Goal: Task Accomplishment & Management: Use online tool/utility

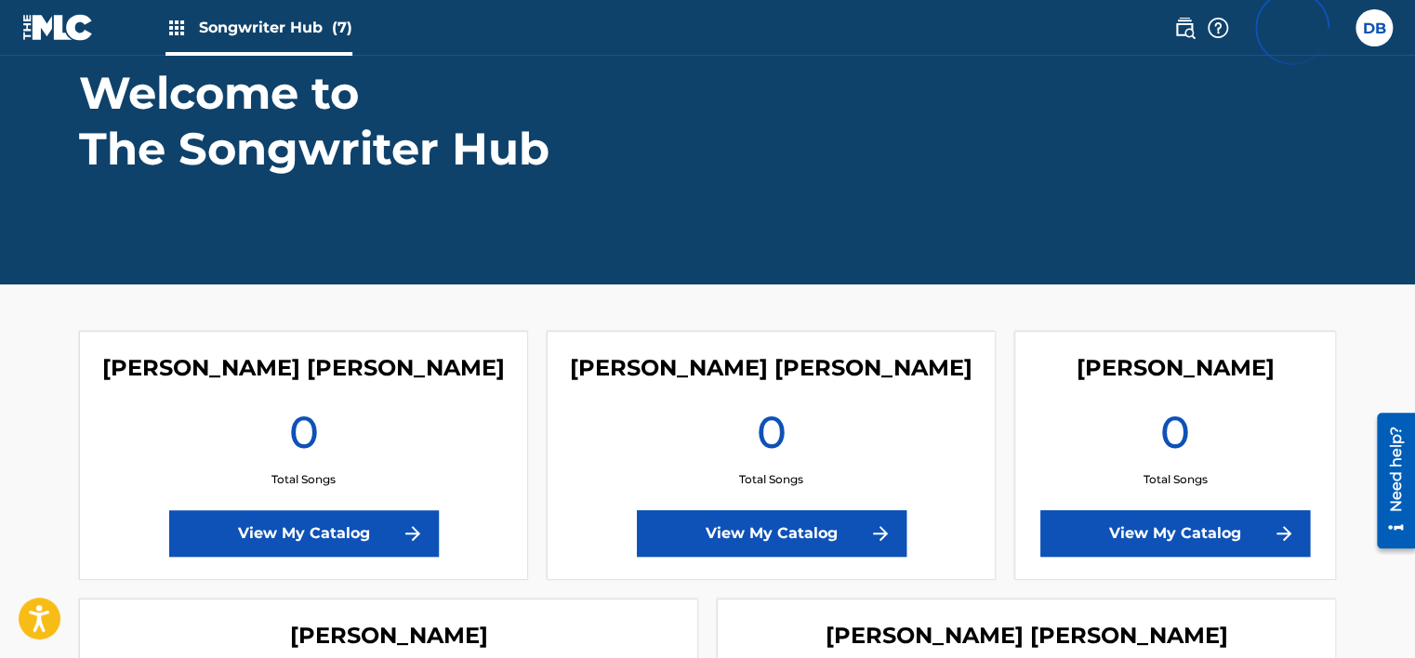
scroll to position [51, 0]
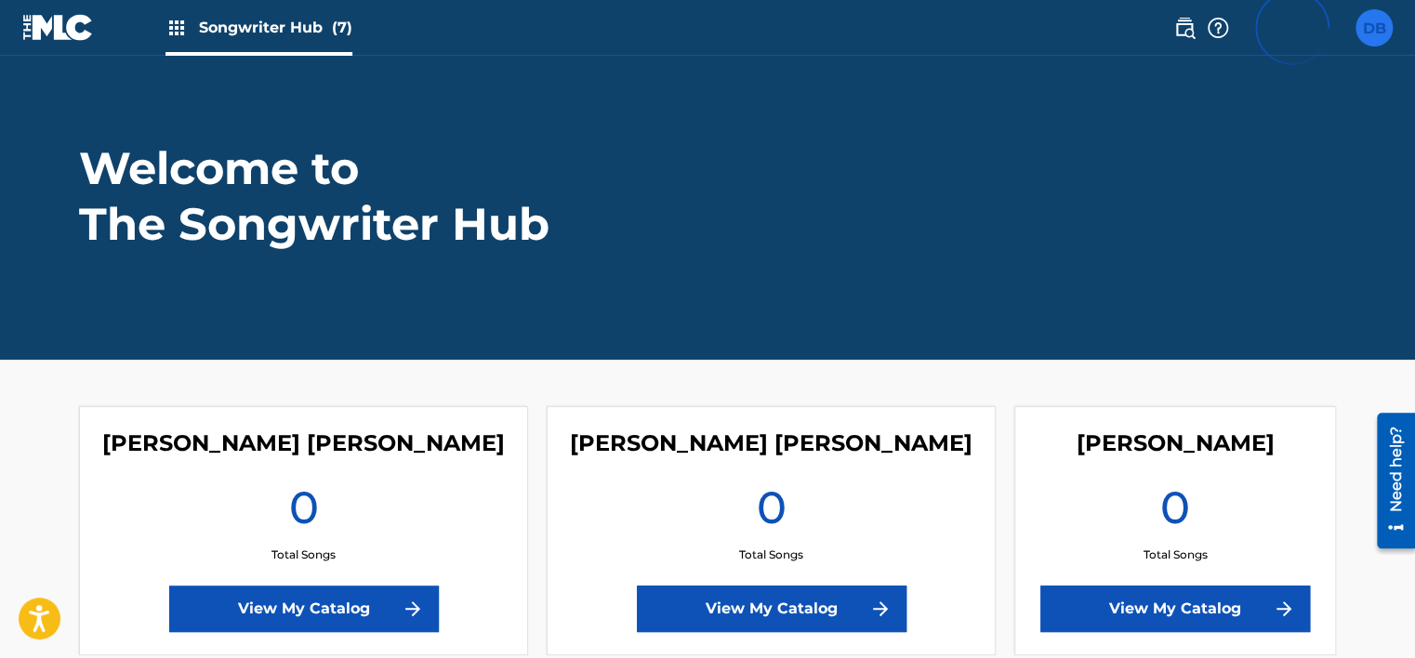
click at [1357, 28] on label at bounding box center [1373, 27] width 37 height 37
click at [1374, 28] on input "DB Dung Bui info@brilliantmusic.net Profile Log out" at bounding box center [1374, 28] width 0 height 0
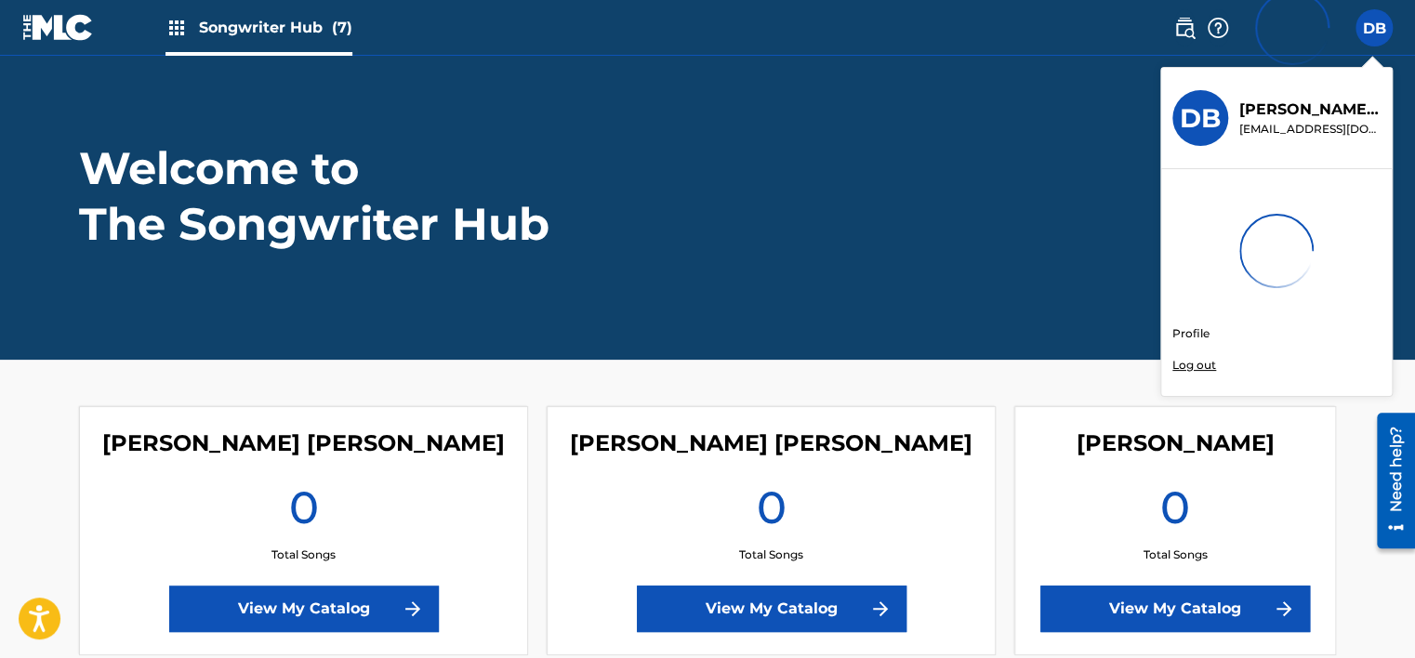
click at [1194, 336] on link "Profile" at bounding box center [1190, 333] width 37 height 17
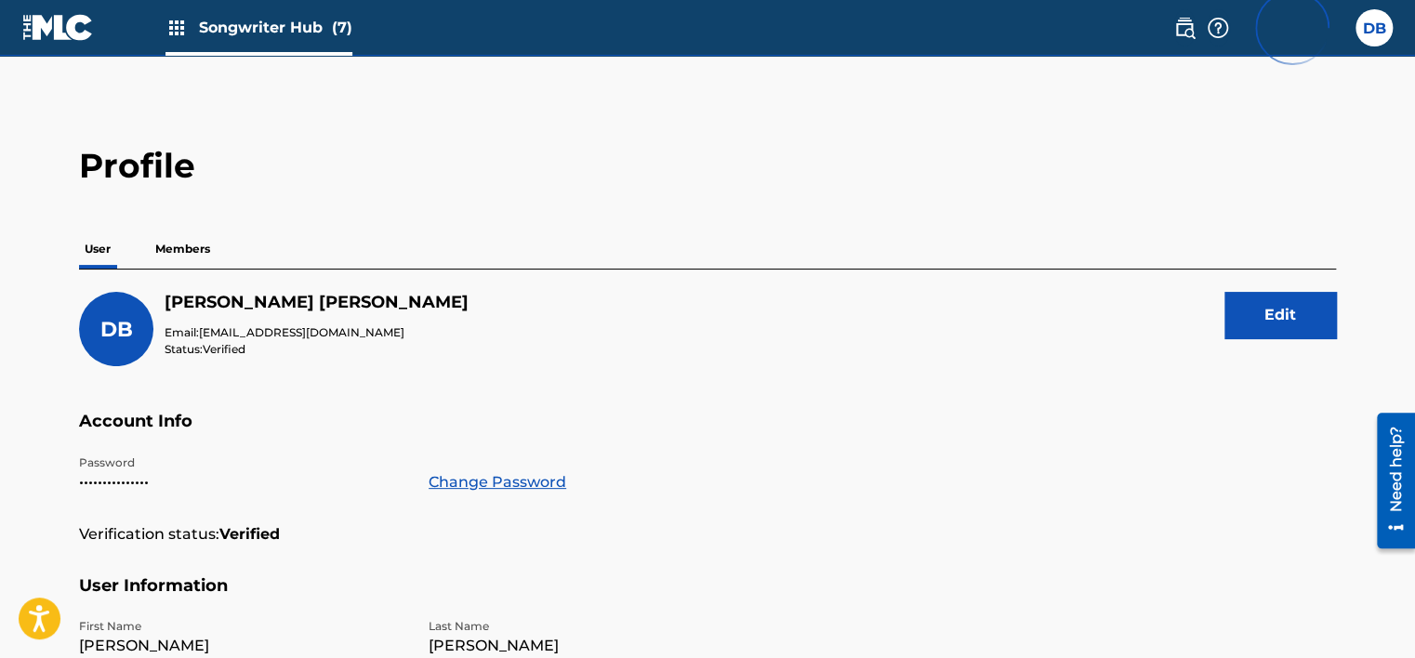
click at [204, 249] on p "Members" at bounding box center [183, 249] width 66 height 39
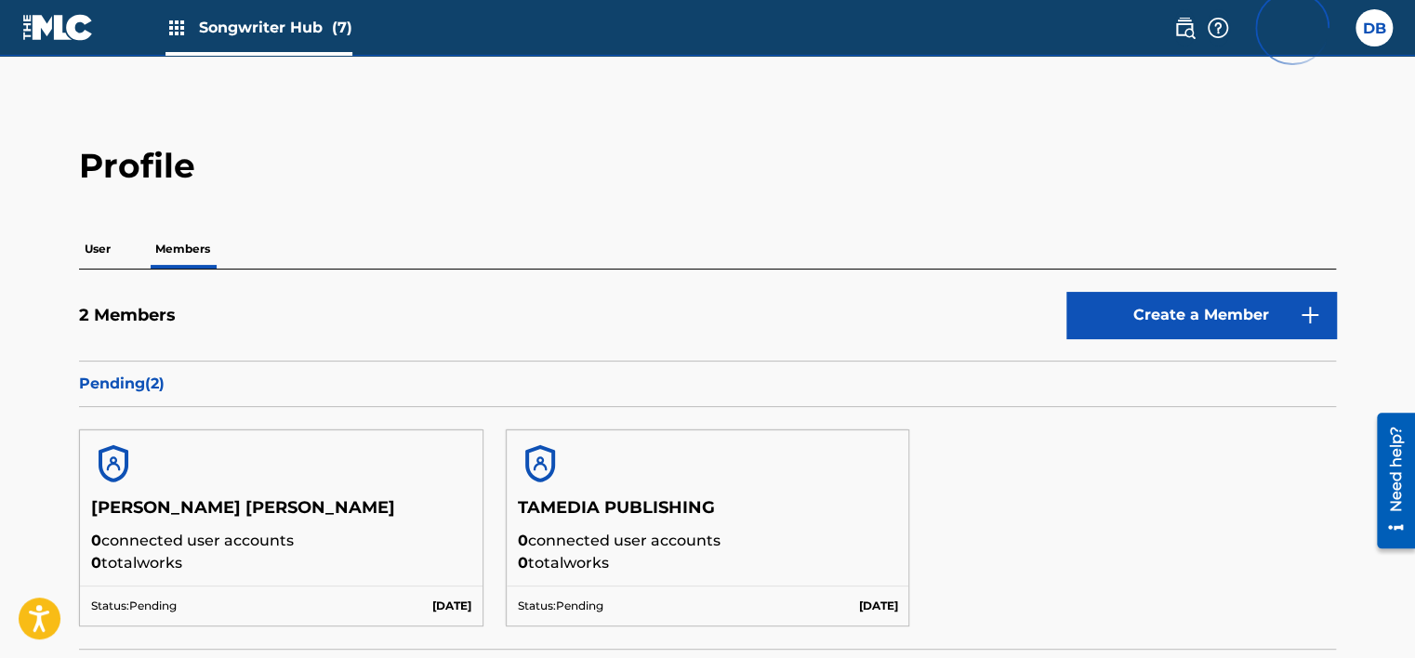
click at [270, 249] on div "User Members" at bounding box center [707, 249] width 1257 height 39
click at [1372, 27] on label at bounding box center [1373, 27] width 37 height 37
click at [1374, 28] on input "DB Dung Bui info@brilliantmusic.net Profile Log out" at bounding box center [1374, 28] width 0 height 0
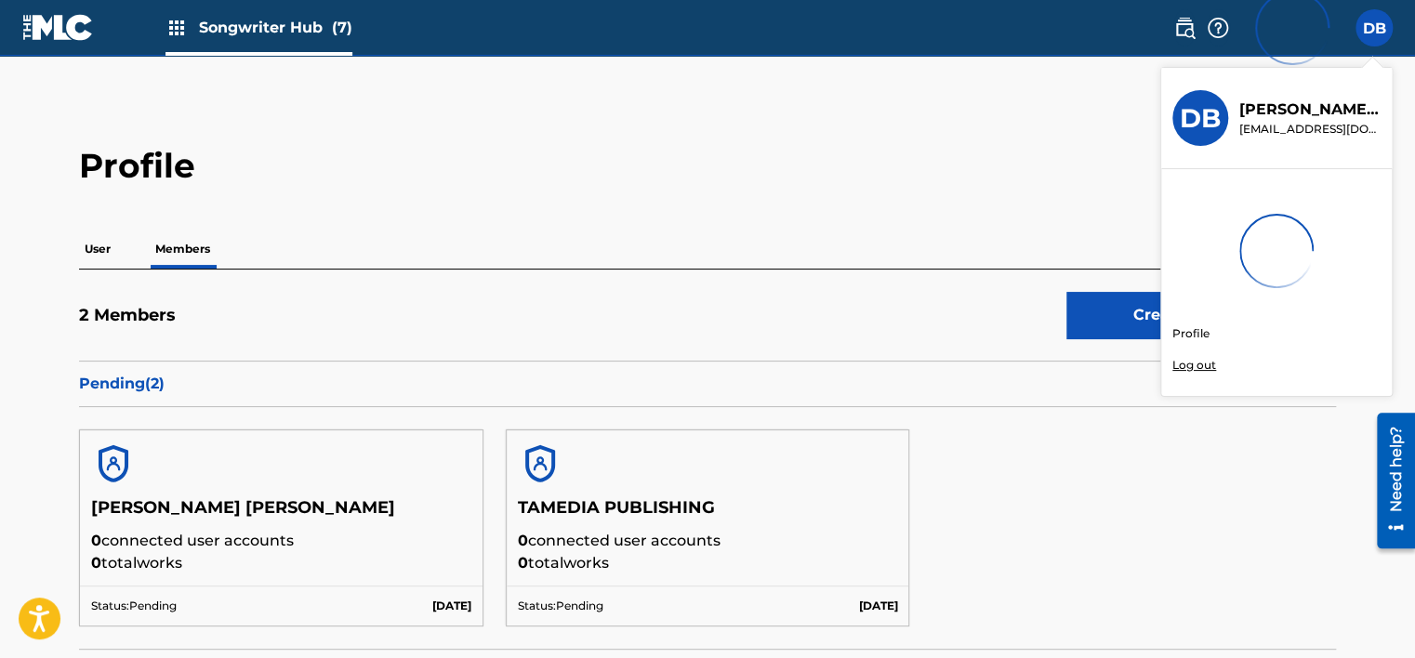
click at [1189, 366] on p "Log out" at bounding box center [1194, 365] width 44 height 17
click at [1374, 28] on input "DB Dung Bui info@brilliantmusic.net Profile Log out" at bounding box center [1374, 28] width 0 height 0
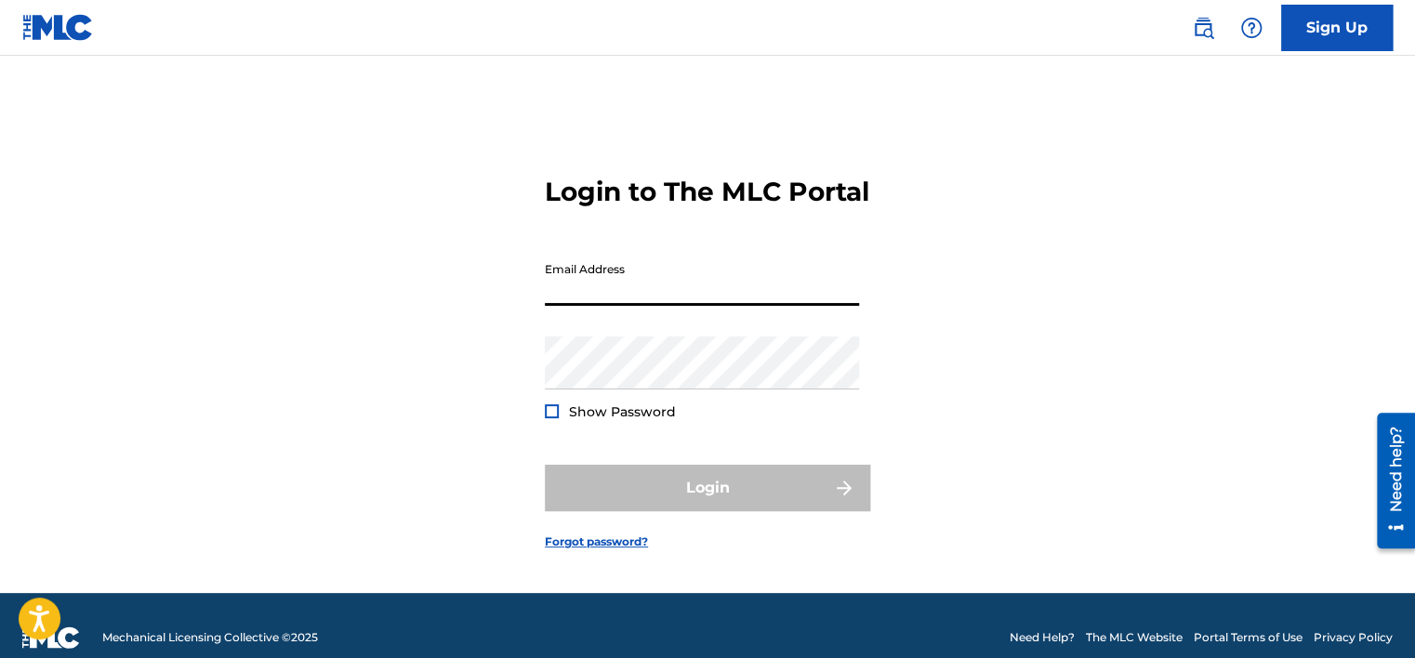
click at [674, 306] on input "Email Address" at bounding box center [702, 279] width 314 height 53
type input "[EMAIL_ADDRESS][DOMAIN_NAME]"
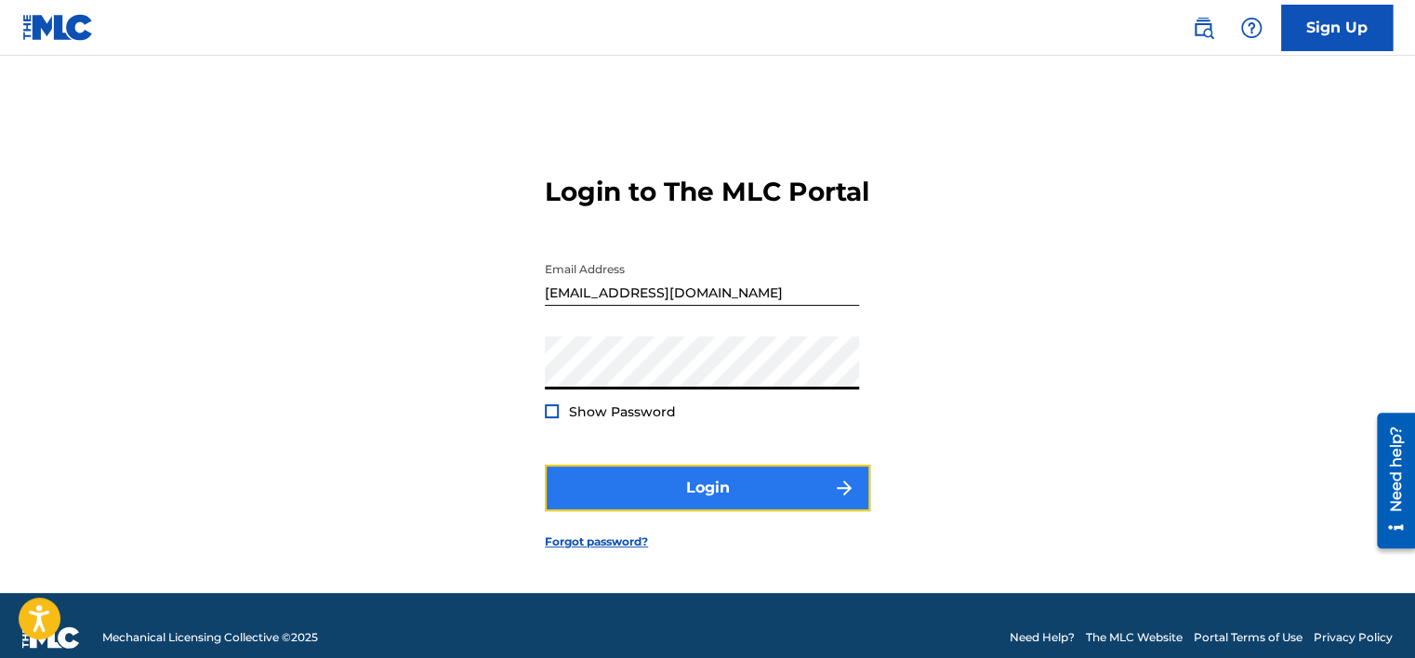
click at [626, 505] on button "Login" at bounding box center [707, 488] width 325 height 46
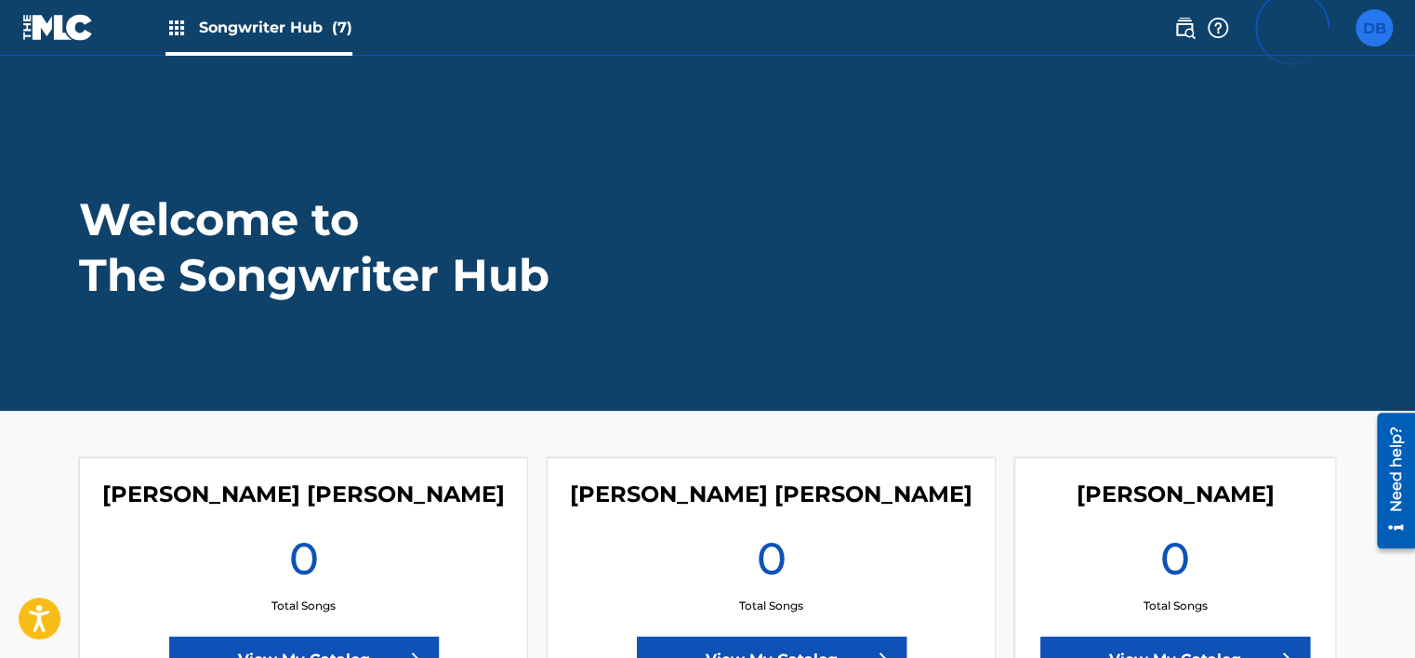
click at [1387, 21] on label at bounding box center [1373, 27] width 37 height 37
click at [1374, 28] on input "DB Dung Bui info@brilliantmusic.net Profile Log out" at bounding box center [1374, 28] width 0 height 0
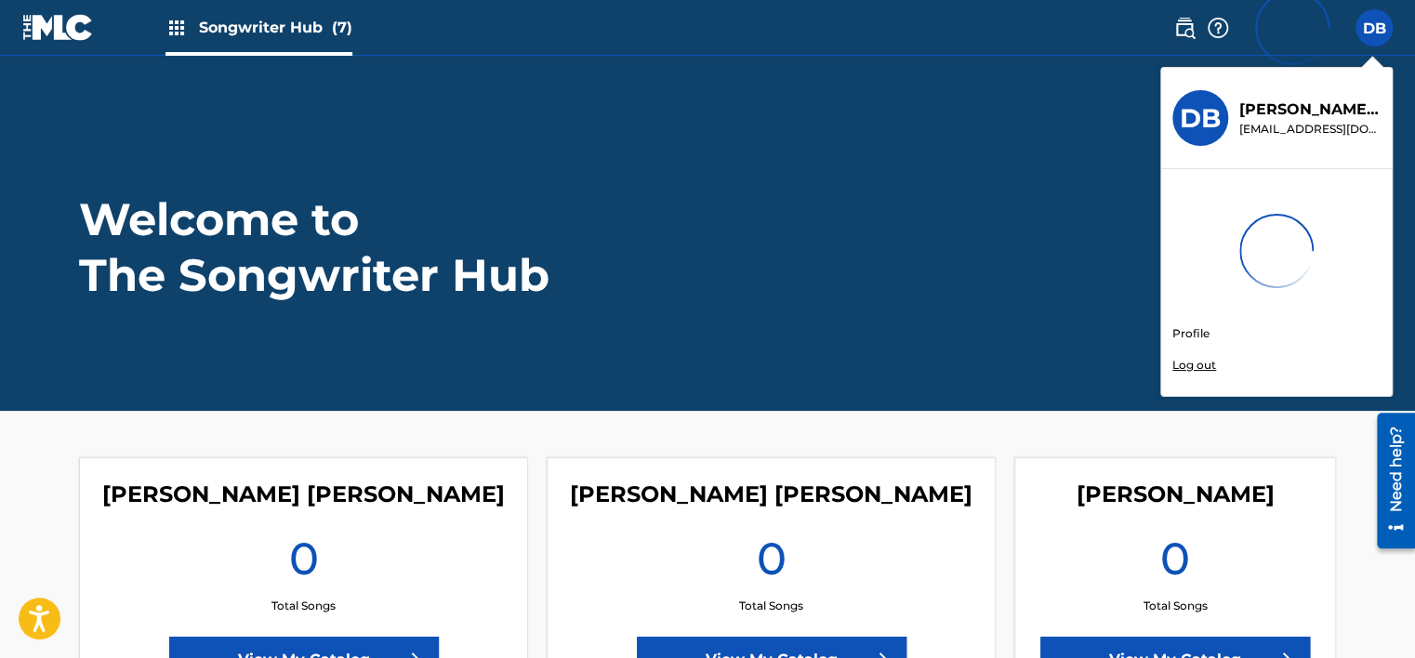
click at [628, 44] on nav "Songwriter Hub (7) DB DB Dung Bui info@brilliantmusic.net Profile Log out" at bounding box center [707, 28] width 1415 height 56
click at [11, 489] on main "Welcome to The Songwriter Hub BUI MANH DUNG 0 Total Songs View My Catalog Pham …" at bounding box center [707, 524] width 1415 height 937
click at [1373, 41] on label at bounding box center [1373, 27] width 37 height 37
click at [1374, 28] on input "DB Dung Bui info@brilliantmusic.net Profile Log out" at bounding box center [1374, 28] width 0 height 0
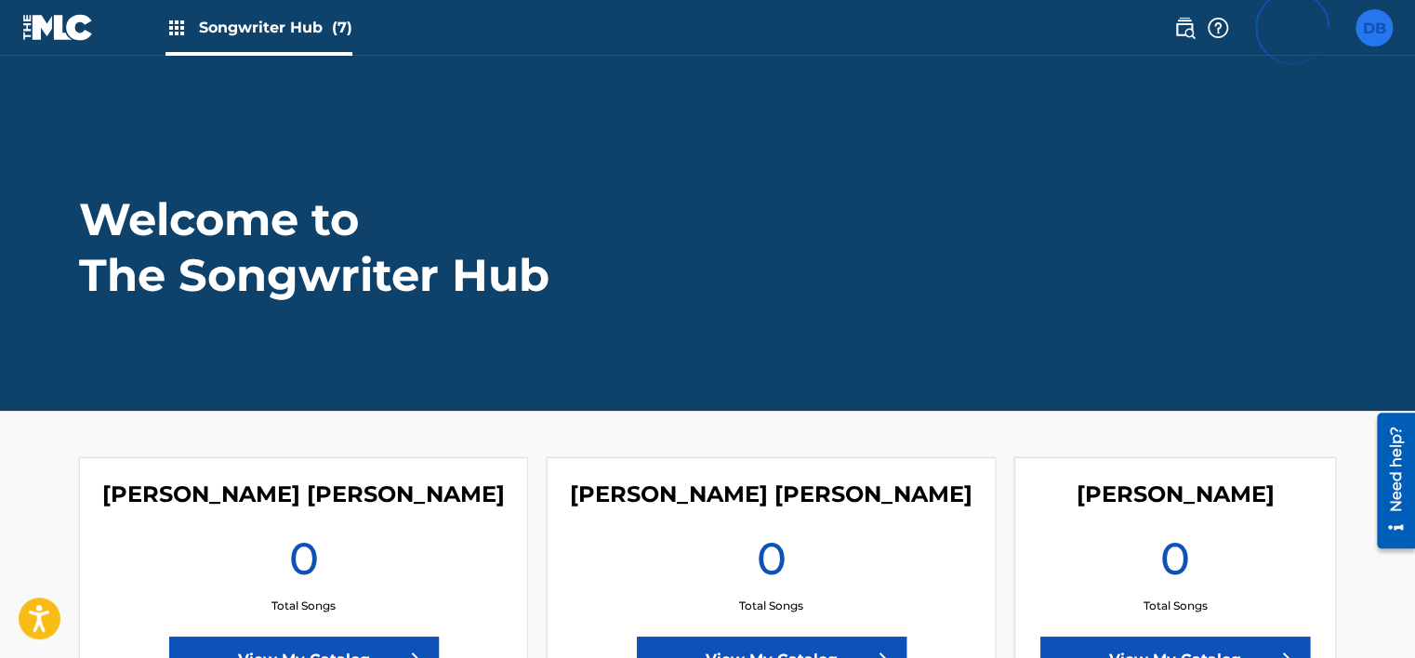
click at [1376, 41] on div "DB DB Dung Bui info@brilliantmusic.net Profile Log out" at bounding box center [1373, 27] width 37 height 37
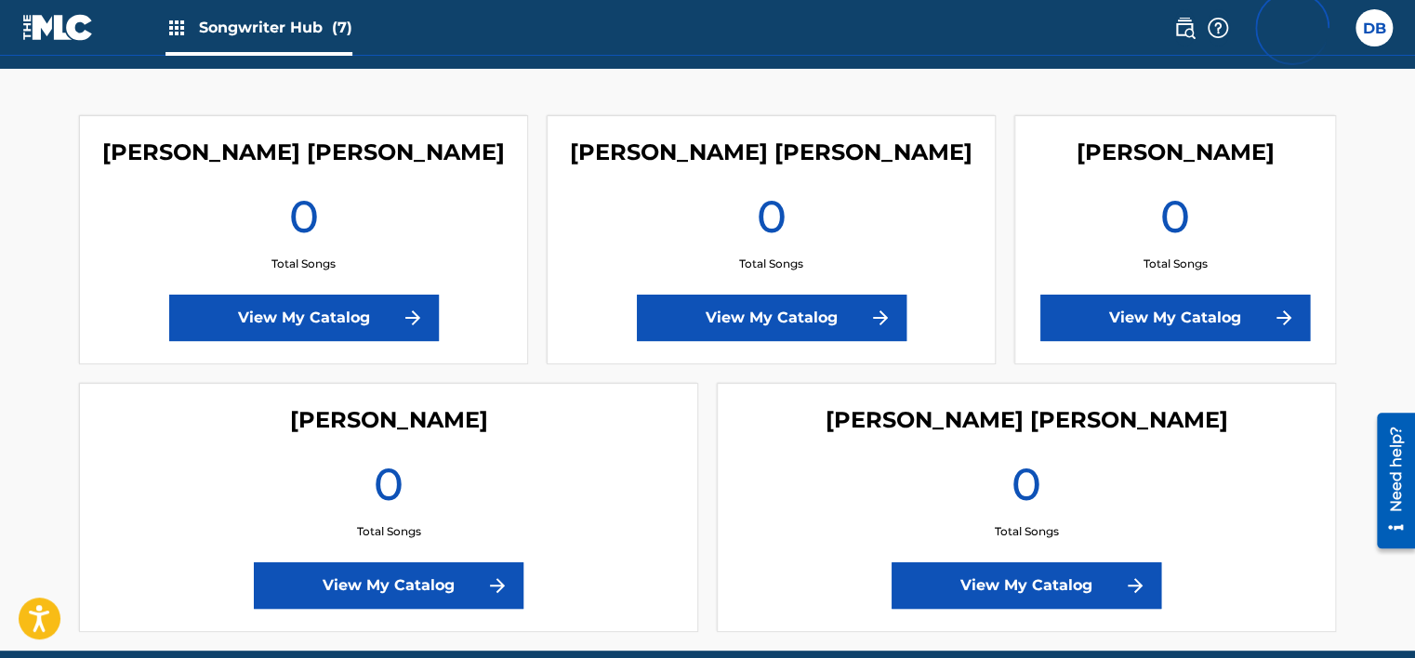
scroll to position [423, 0]
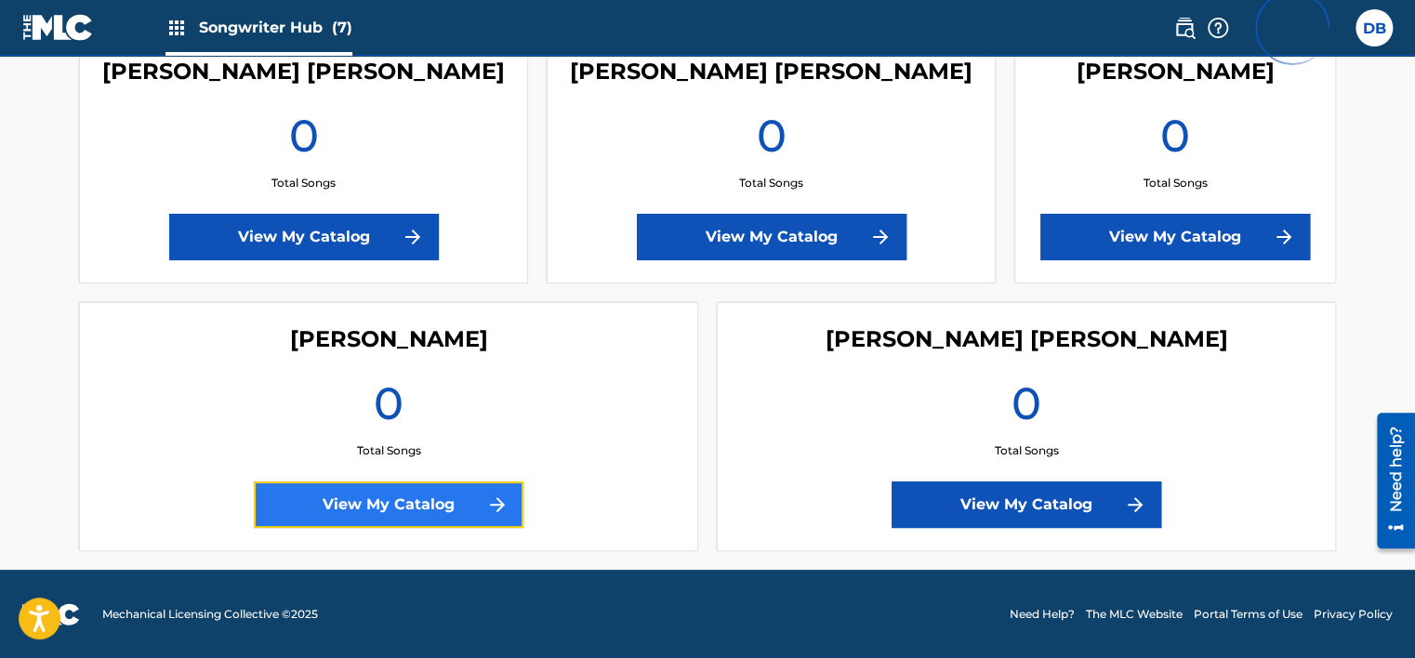
click at [450, 505] on link "View My Catalog" at bounding box center [389, 505] width 270 height 46
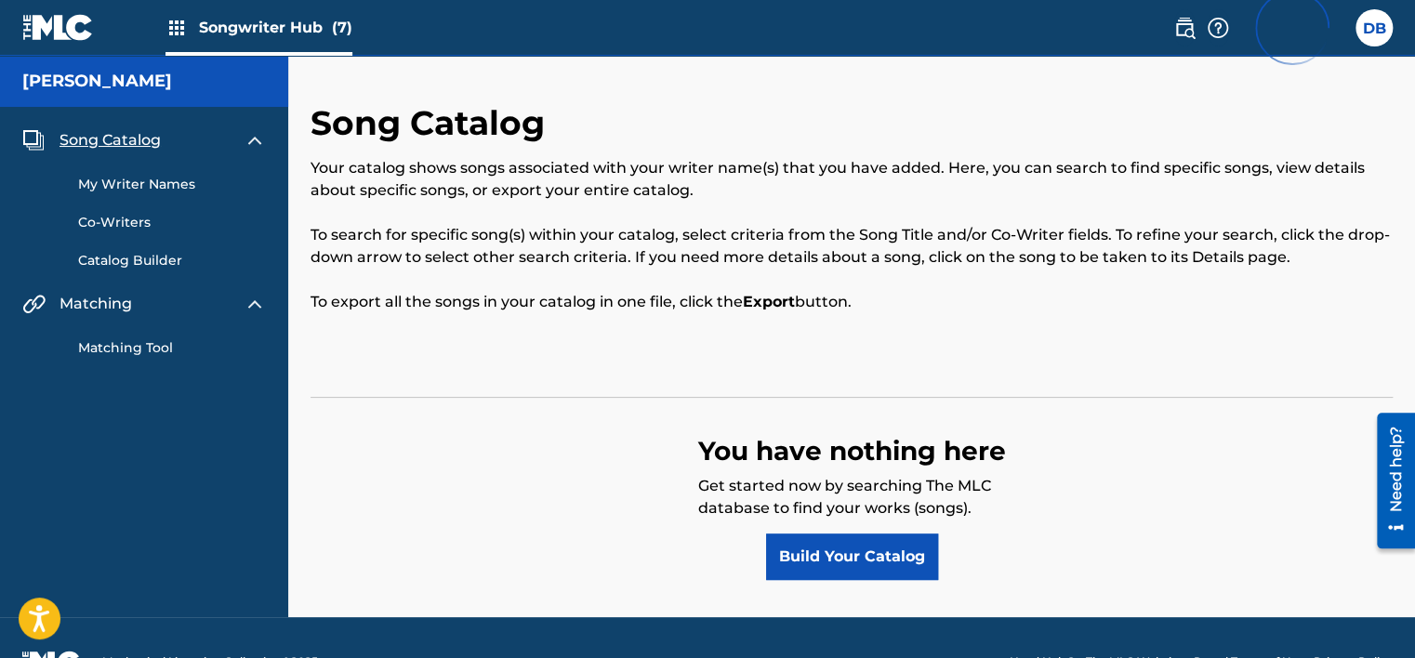
click at [121, 182] on link "My Writer Names" at bounding box center [172, 185] width 188 height 20
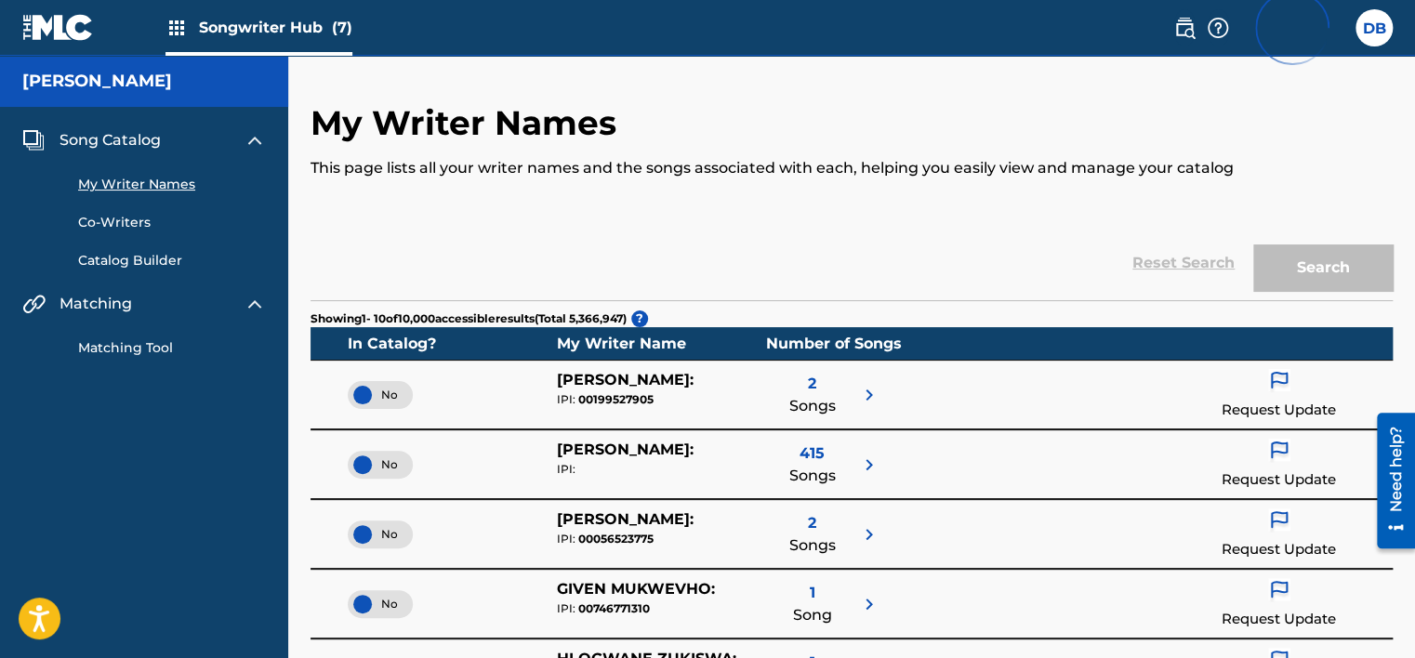
click at [137, 345] on link "Matching Tool" at bounding box center [172, 348] width 188 height 20
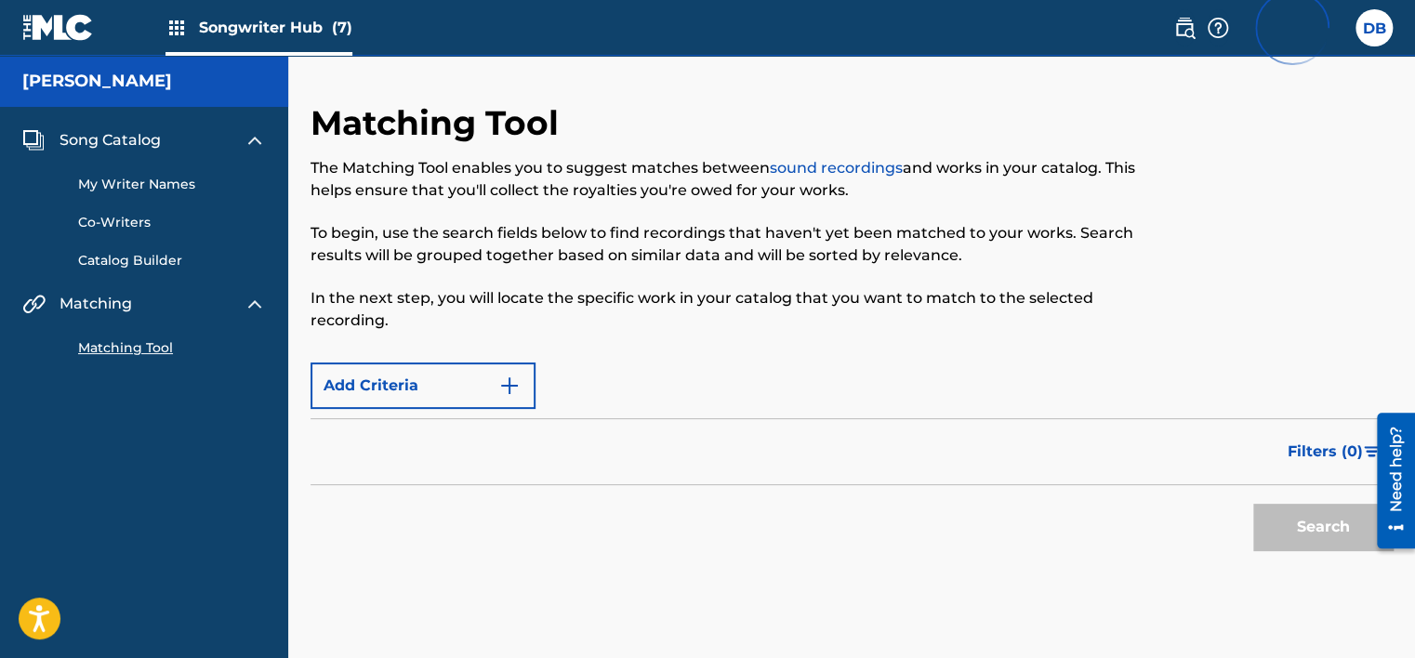
scroll to position [94, 0]
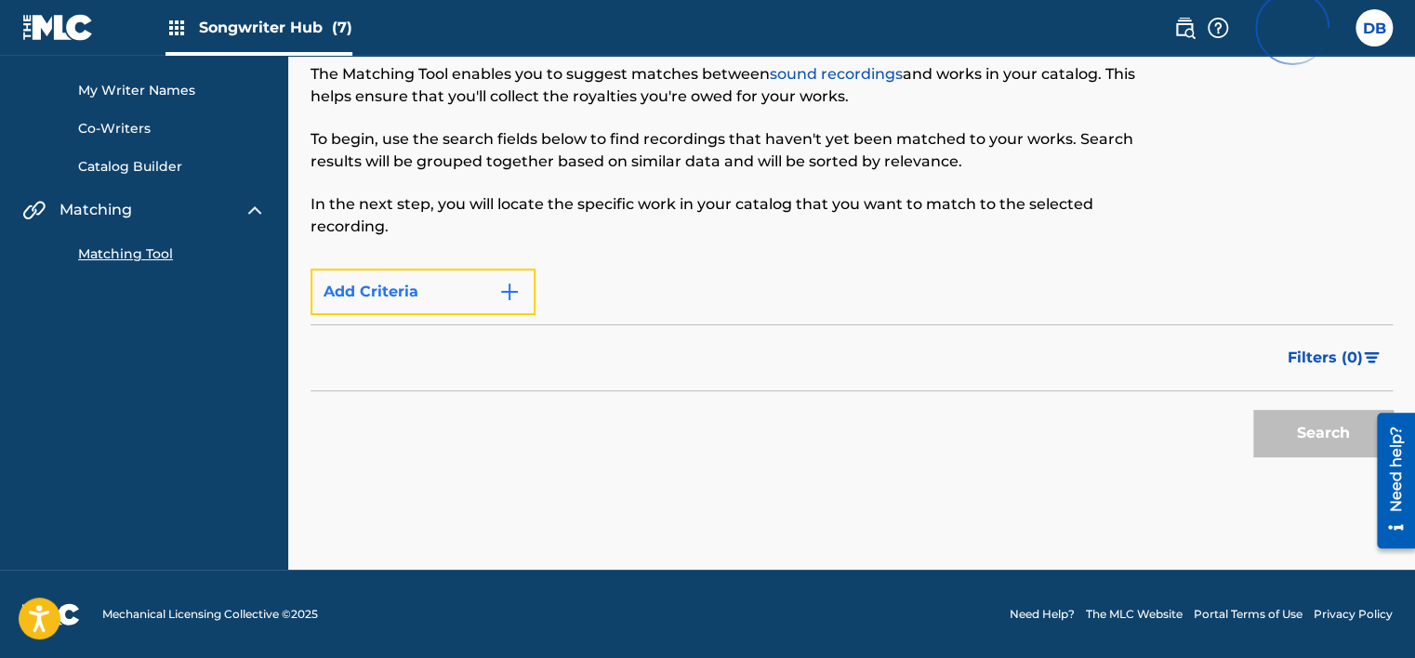
click at [489, 298] on button "Add Criteria" at bounding box center [422, 292] width 225 height 46
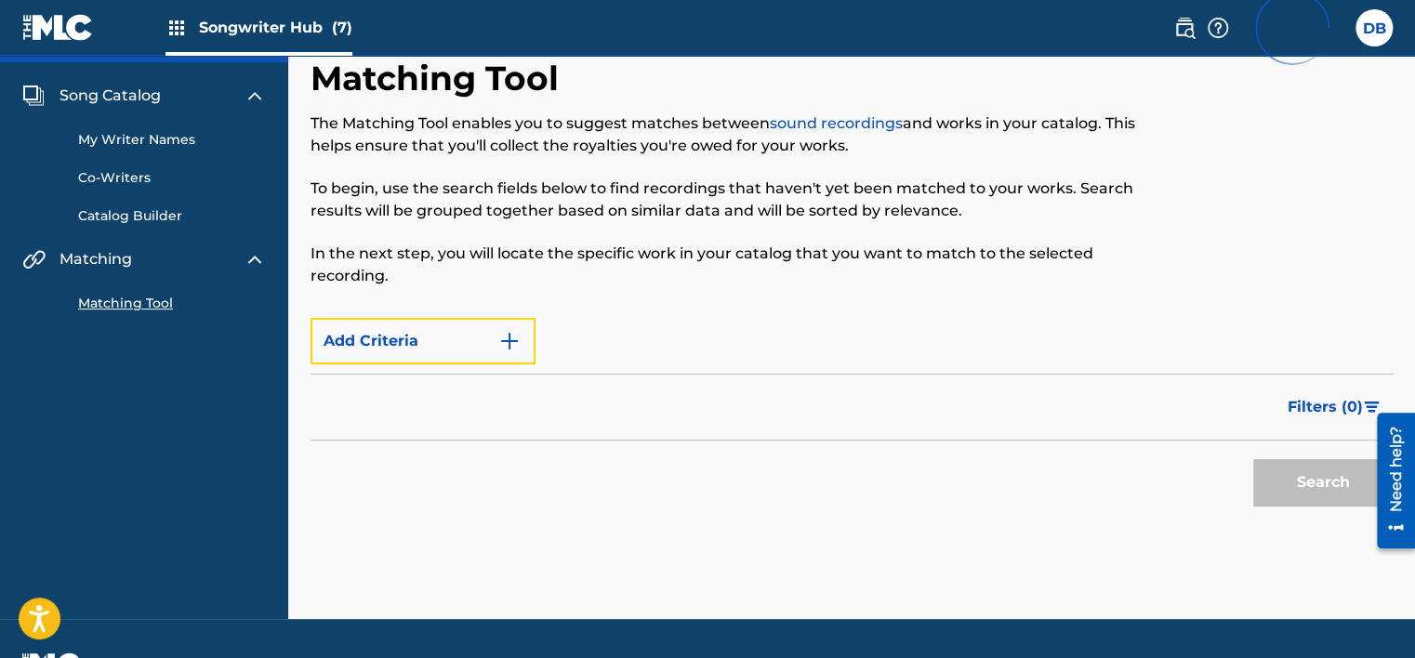
scroll to position [0, 0]
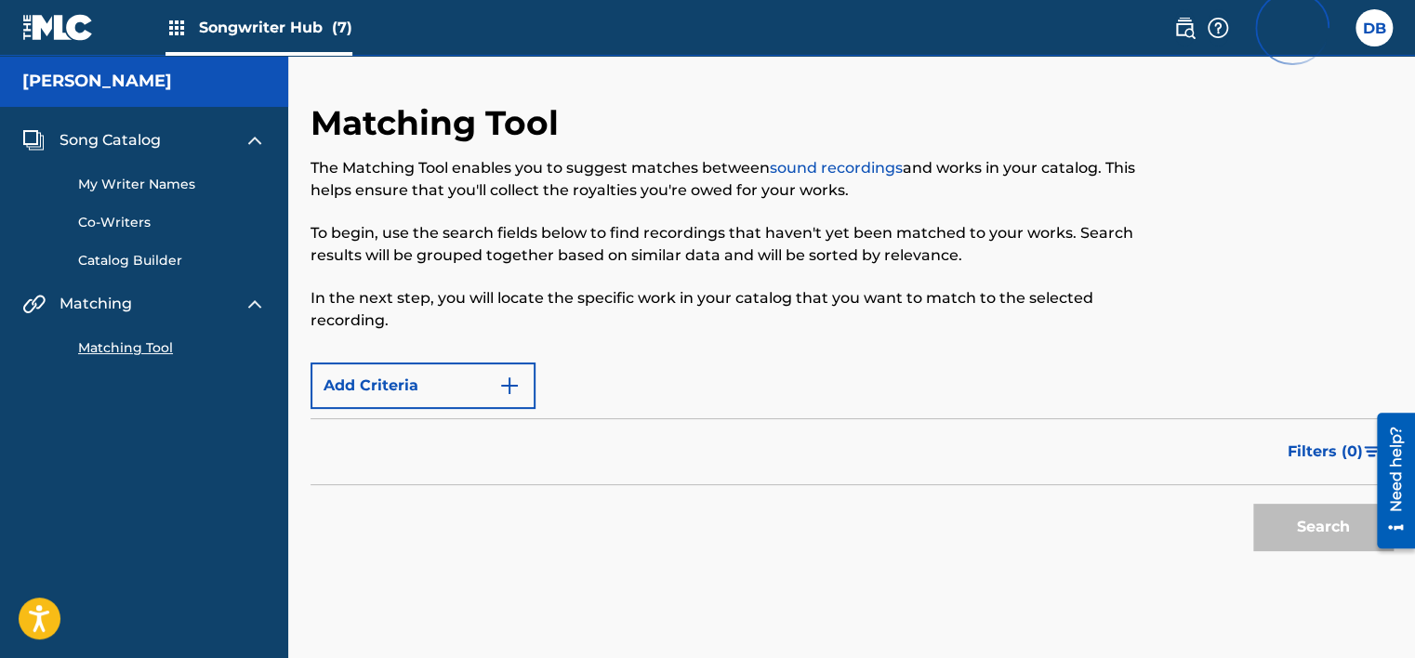
click at [1407, 484] on div "Need help?" at bounding box center [1395, 470] width 25 height 86
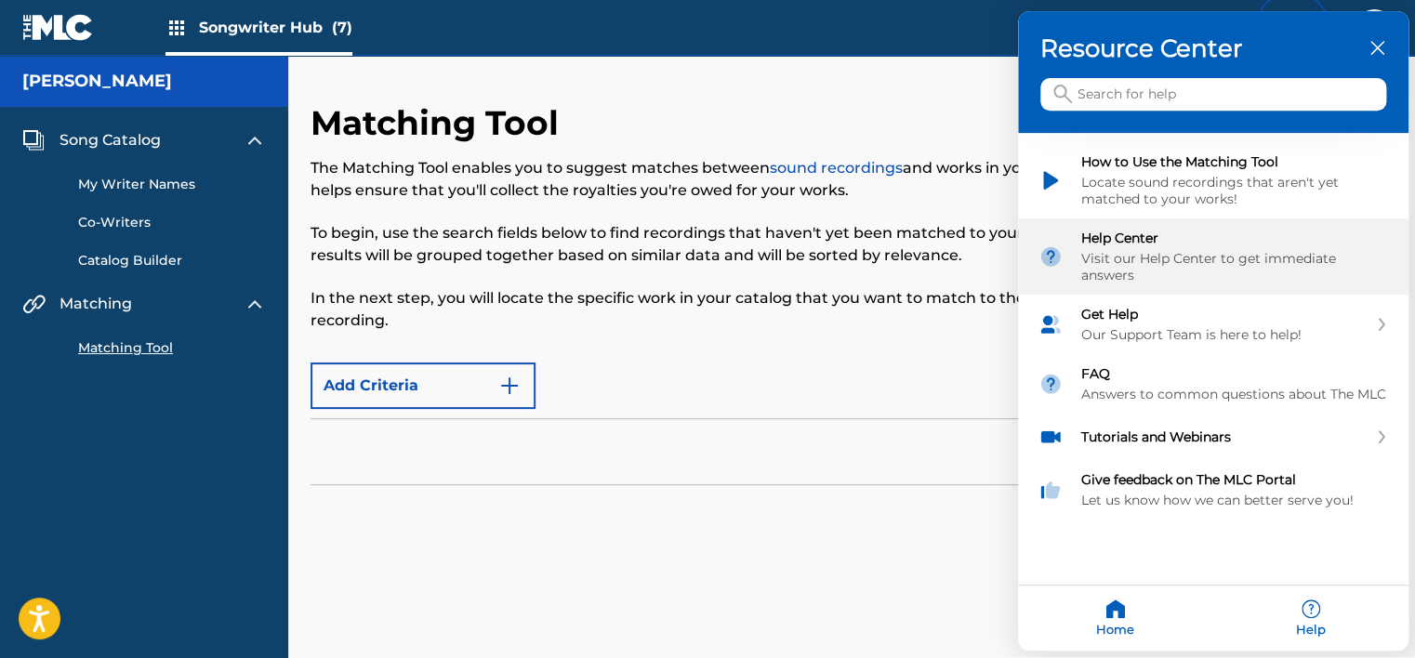
scroll to position [93, 0]
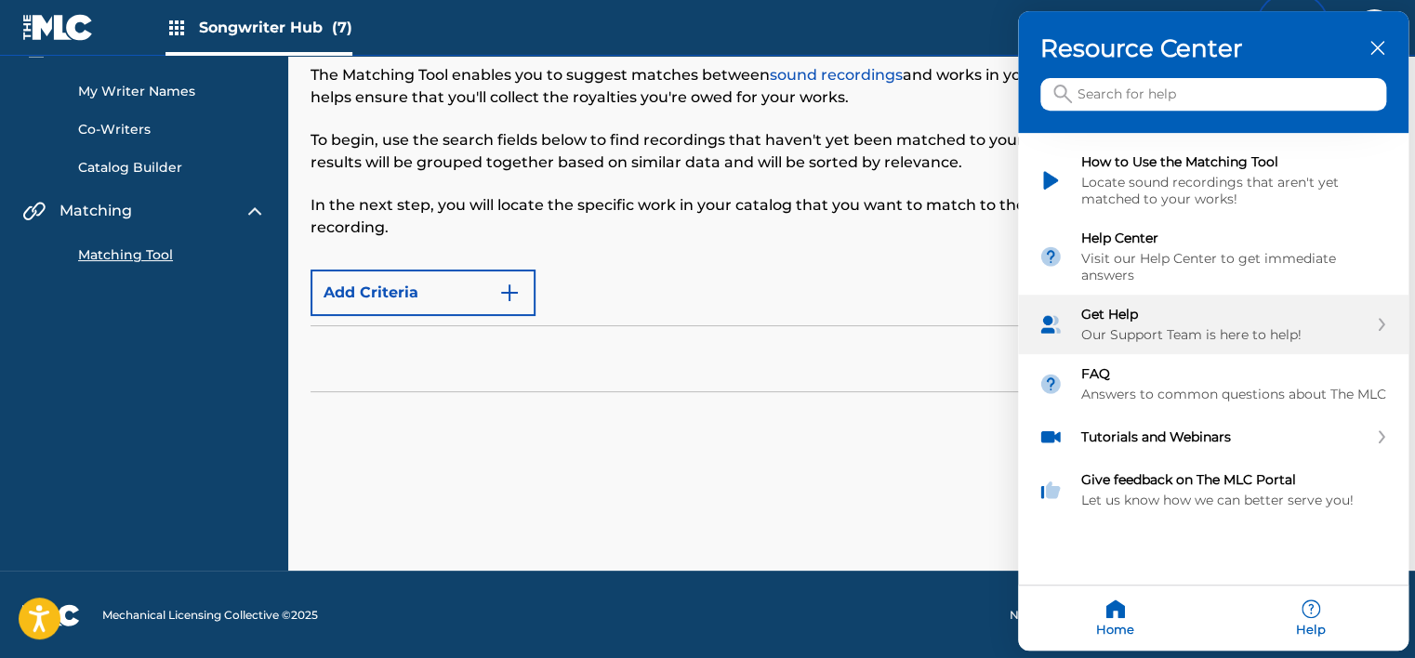
click at [1162, 309] on div "Get Help" at bounding box center [1224, 315] width 286 height 17
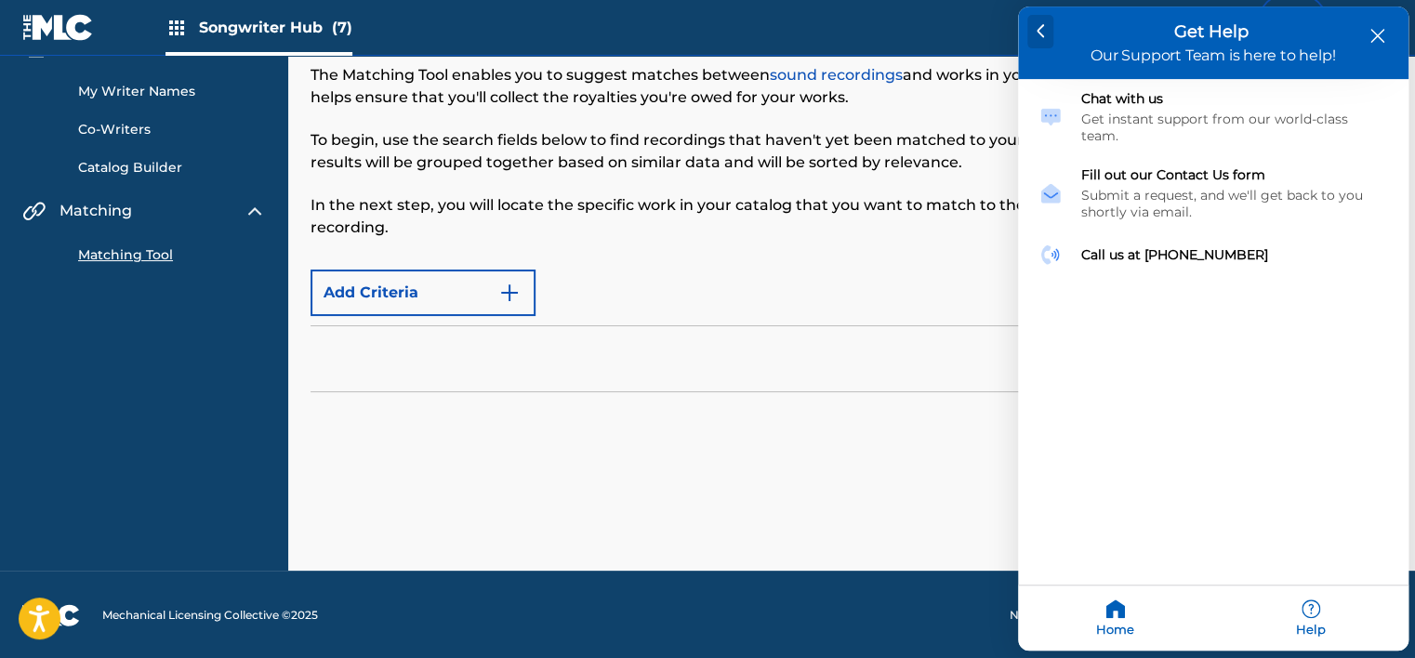
click at [1029, 33] on div at bounding box center [1040, 32] width 27 height 33
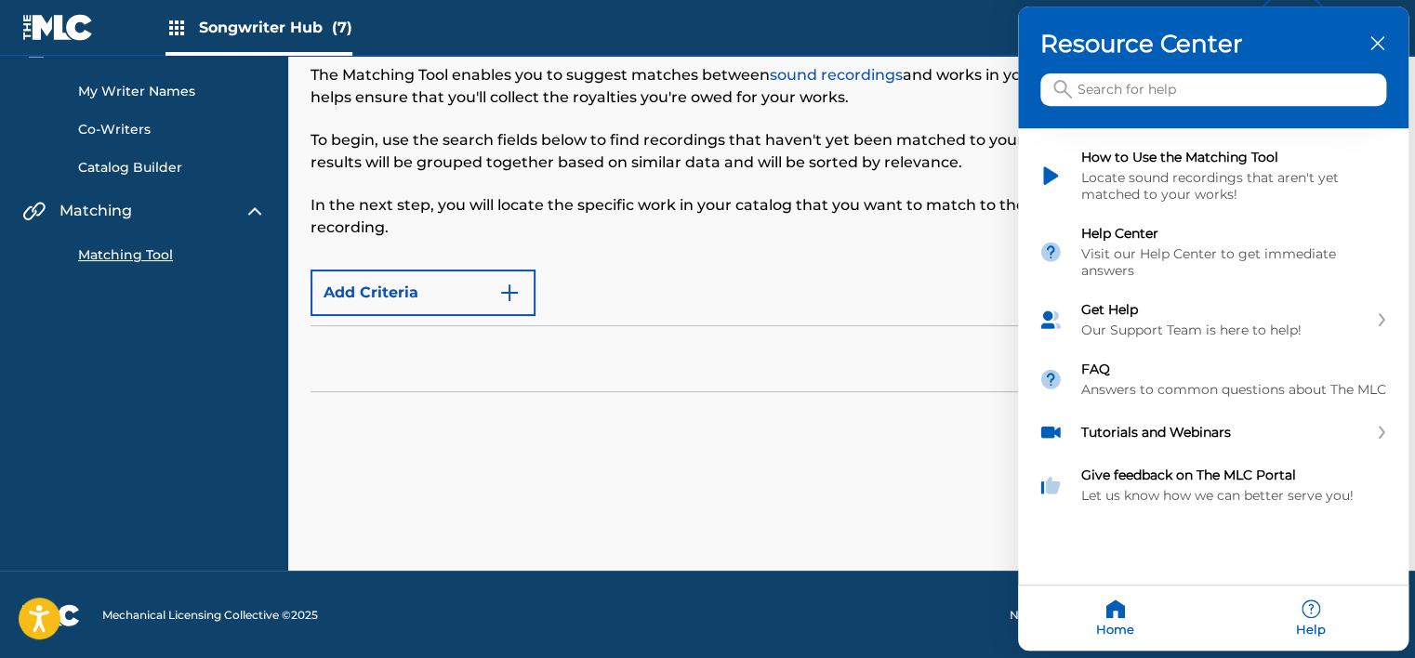
click at [1379, 46] on icon "close resource center" at bounding box center [1377, 44] width 14 height 14
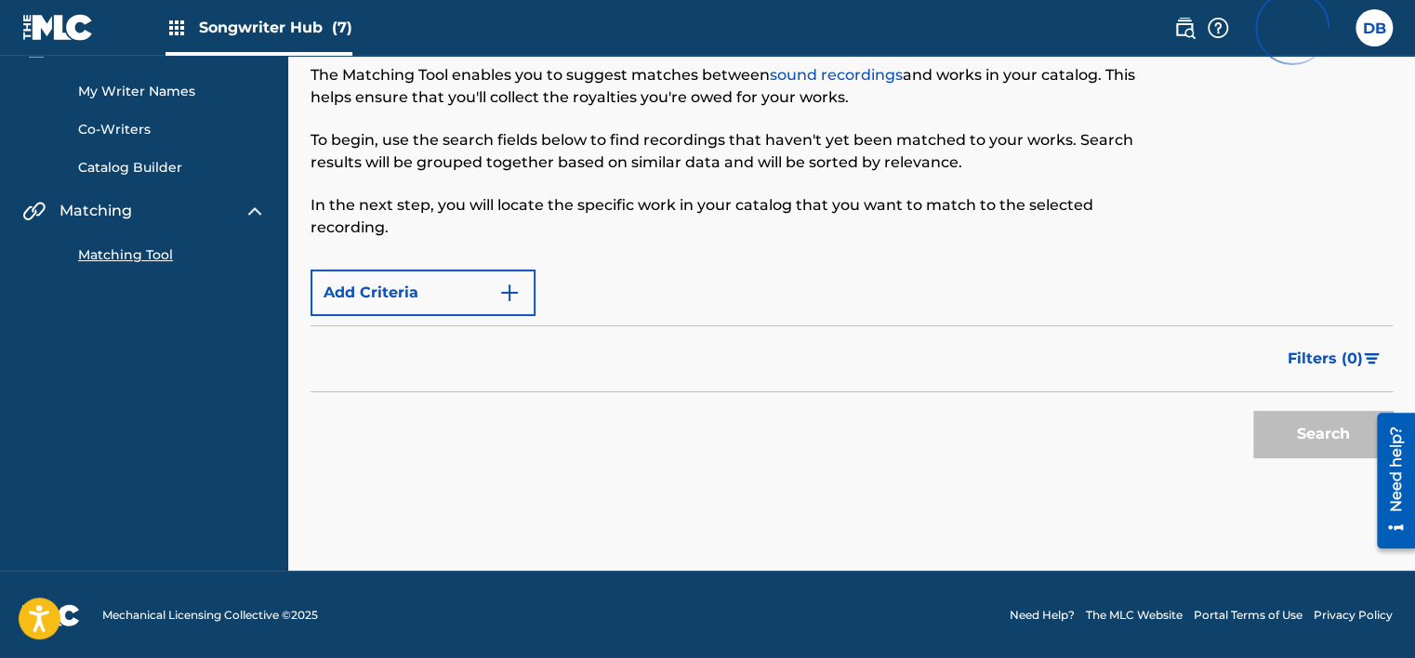
click at [857, 41] on nav "Songwriter Hub (7) DB DB Dung Bui info@brilliantmusic.net Profile Log out" at bounding box center [707, 28] width 1415 height 56
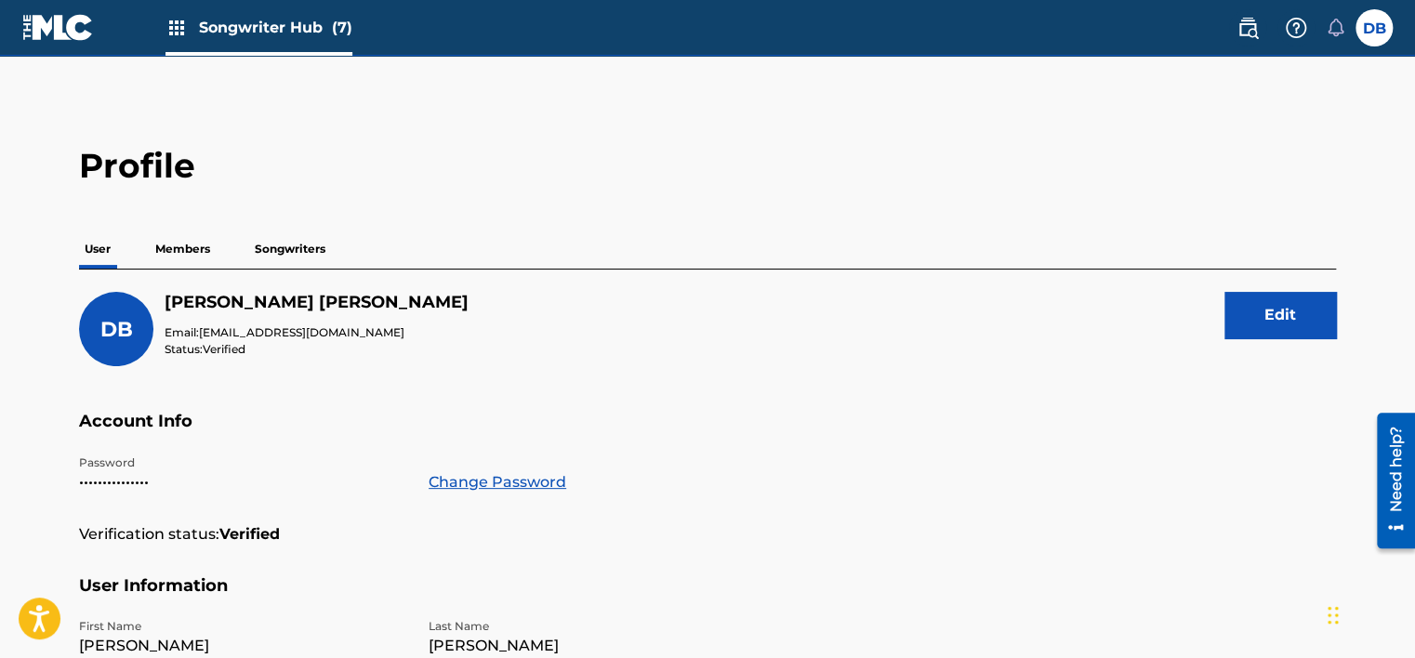
click at [315, 243] on p "Songwriters" at bounding box center [290, 249] width 82 height 39
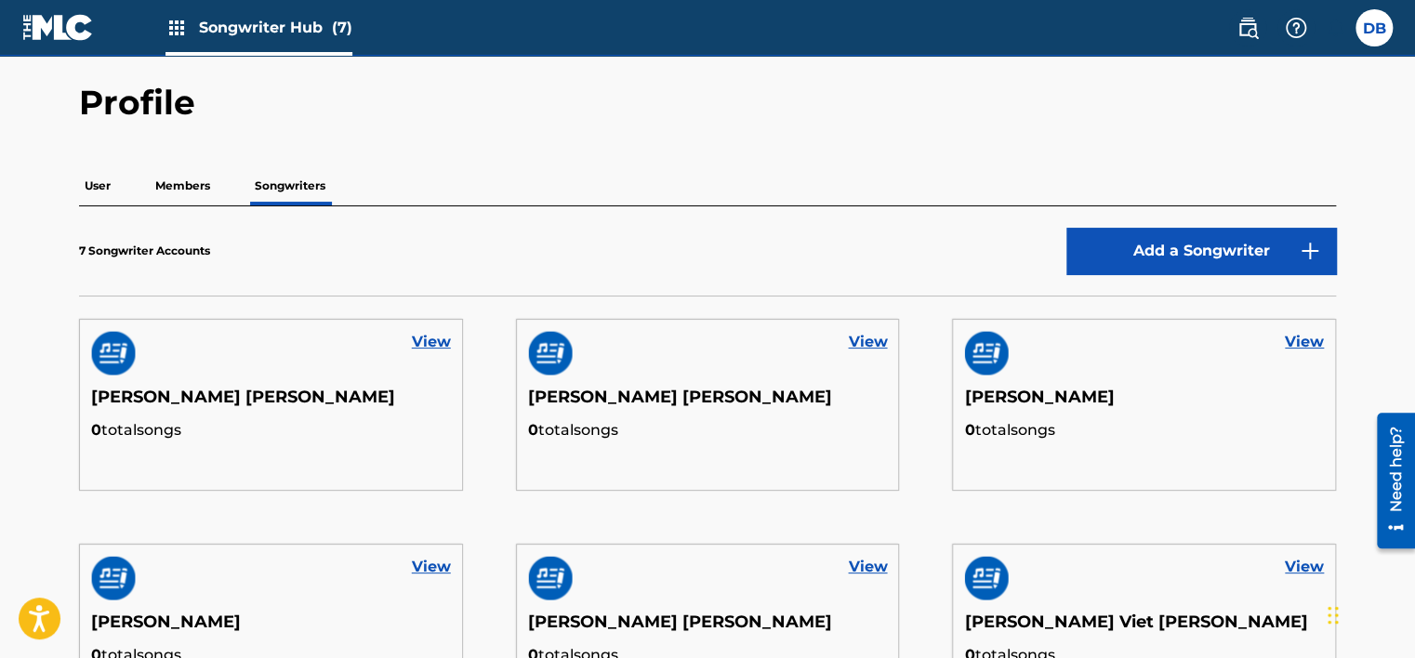
scroll to position [279, 0]
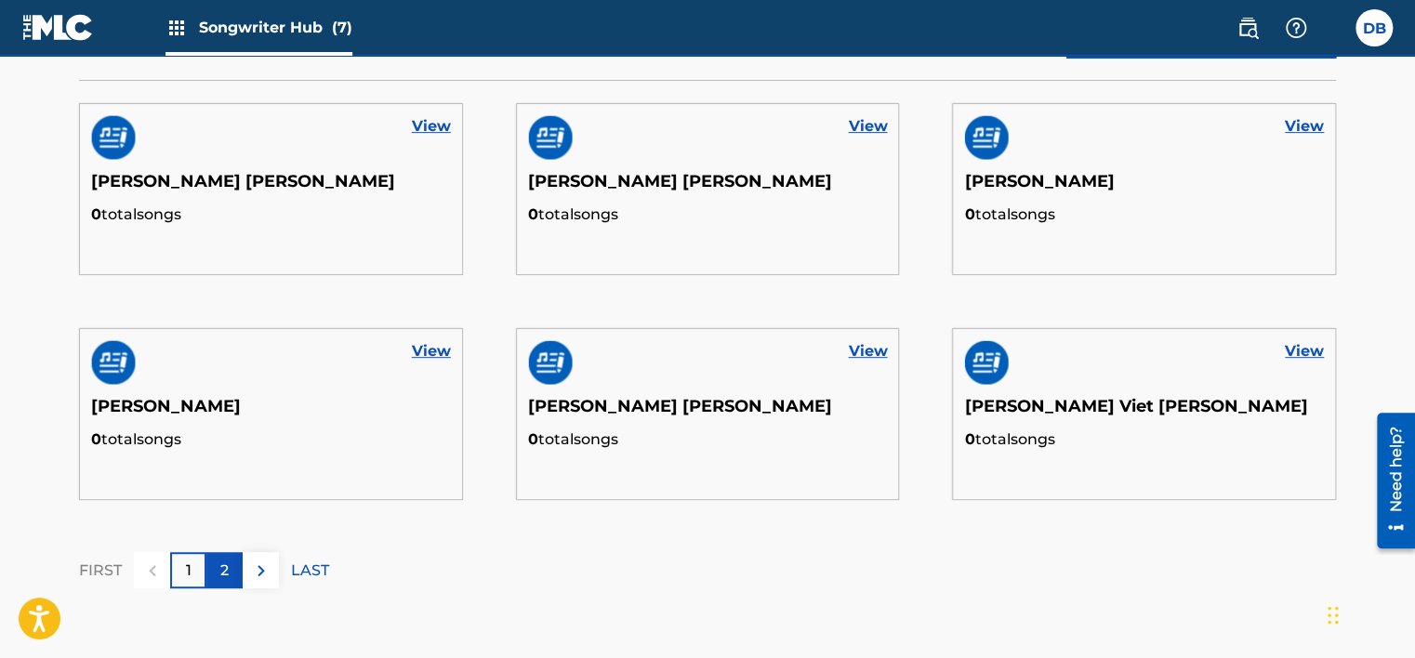
click at [217, 580] on div "2" at bounding box center [224, 570] width 36 height 36
click at [227, 570] on p "2" at bounding box center [224, 571] width 8 height 22
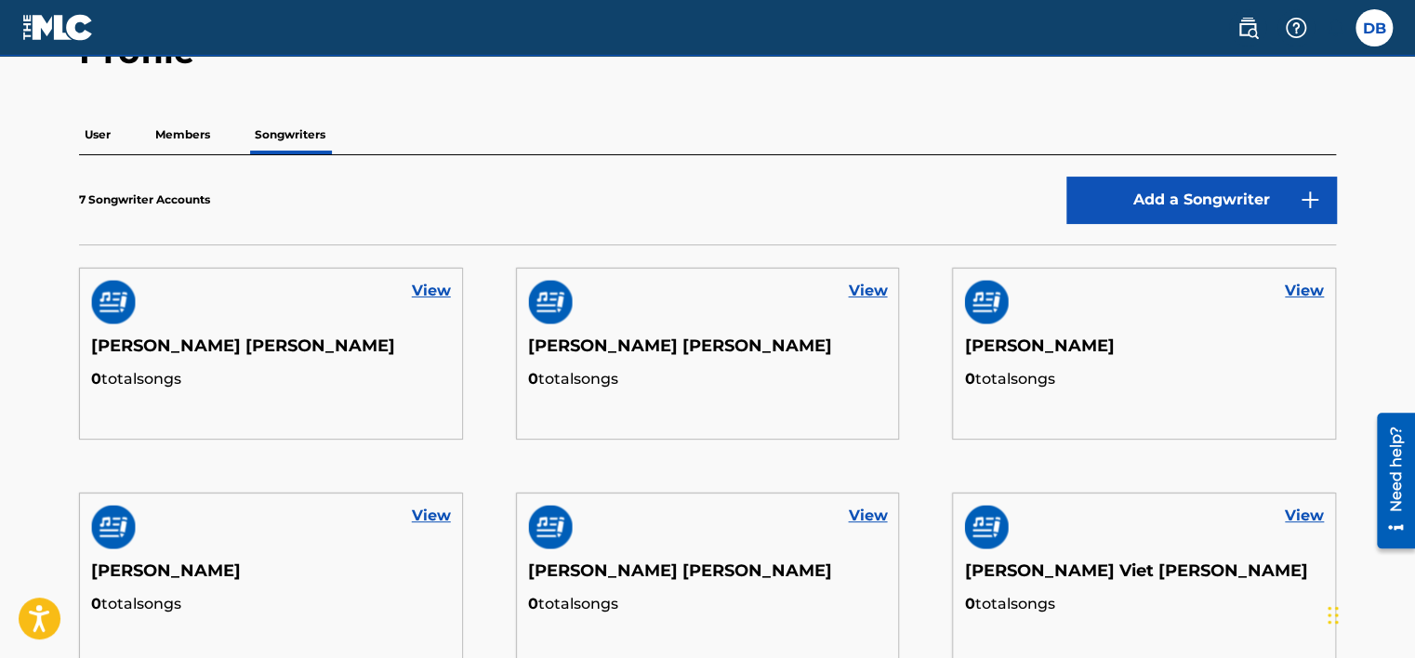
scroll to position [0, 0]
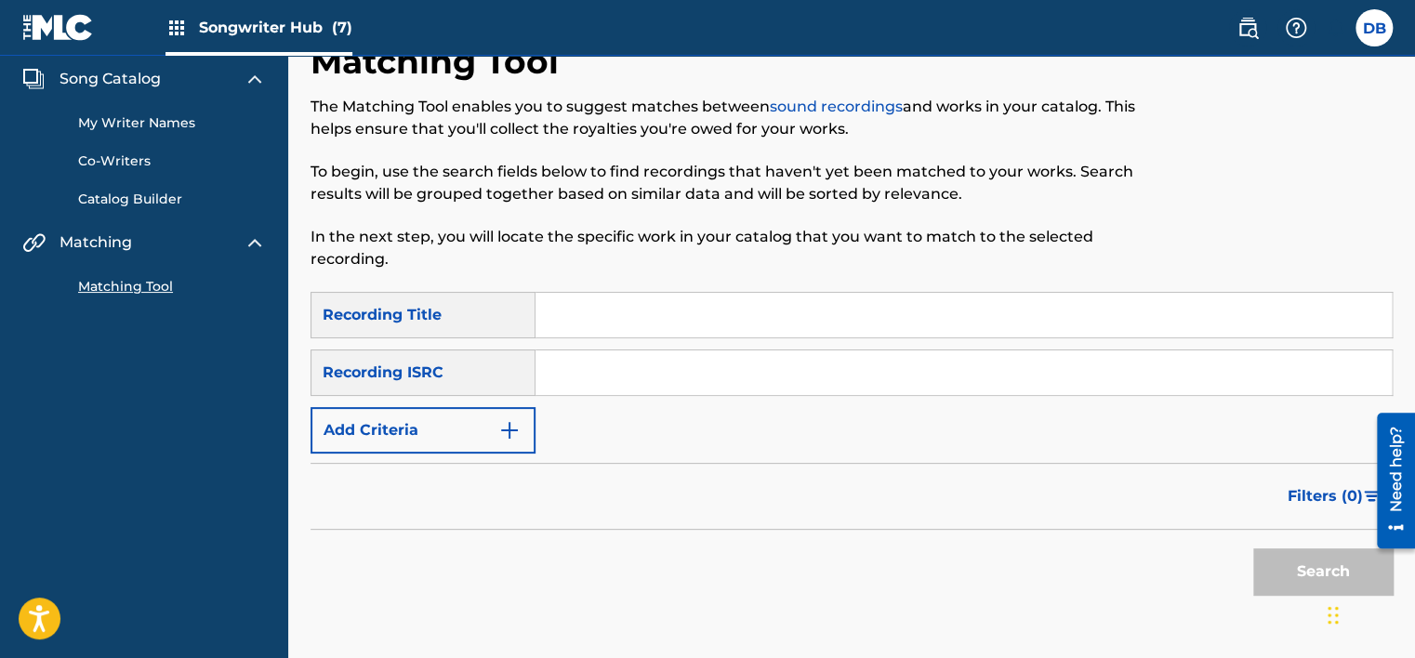
scroll to position [93, 0]
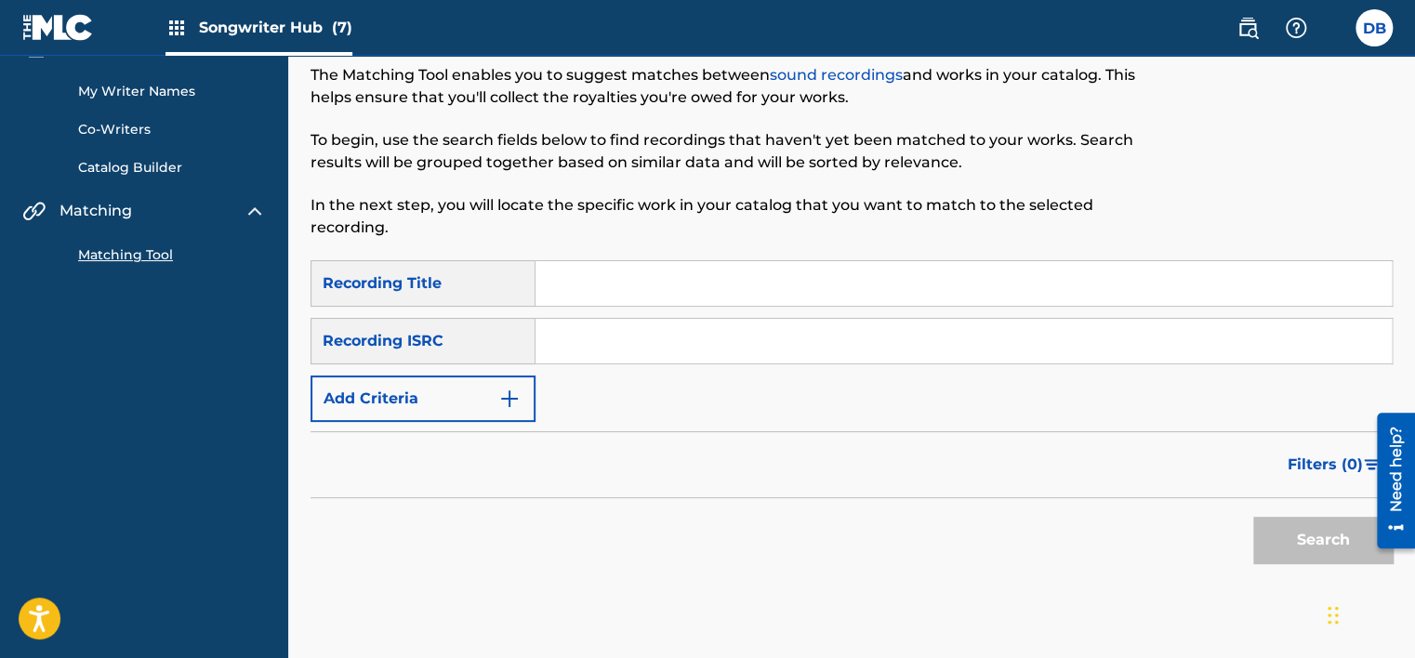
click at [591, 343] on input "Search Form" at bounding box center [963, 341] width 856 height 45
paste input "8720205846891"
click at [594, 344] on input "8720205846891" at bounding box center [963, 341] width 856 height 45
paste input "VNA0R198933"
type input "VNA0R1989331"
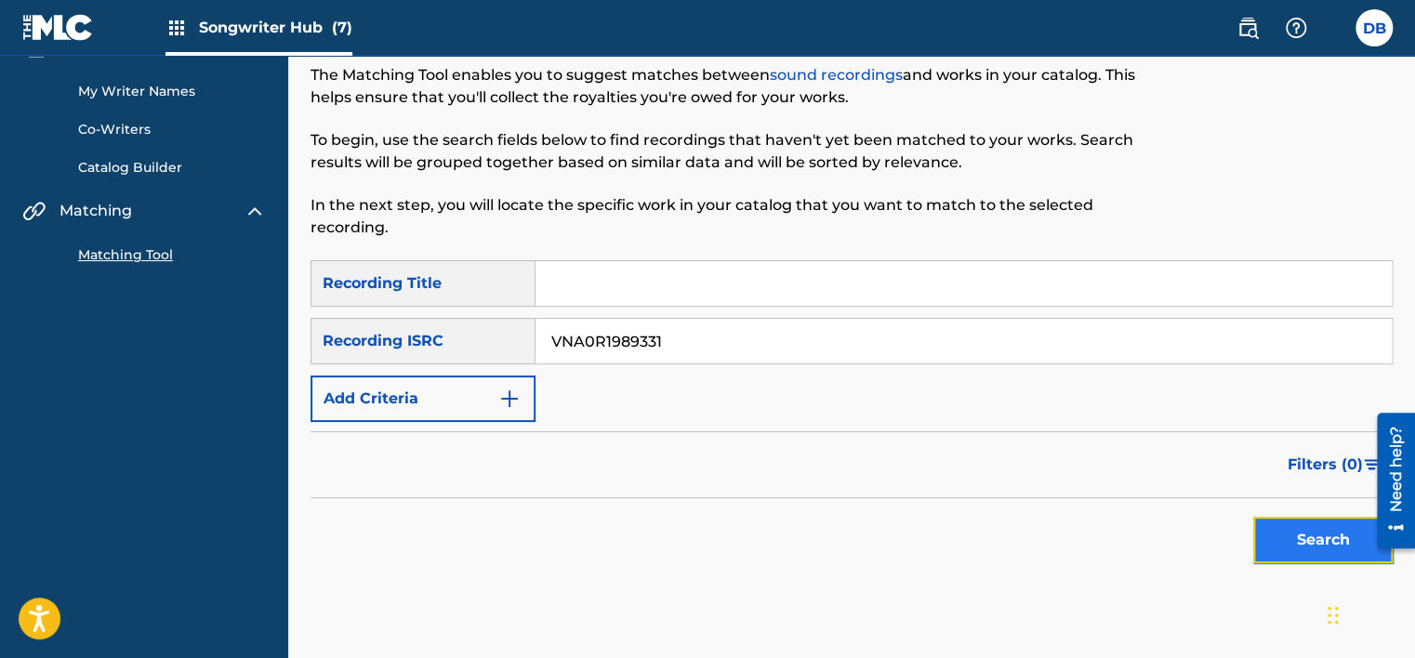
click at [1312, 526] on button "Search" at bounding box center [1322, 540] width 139 height 46
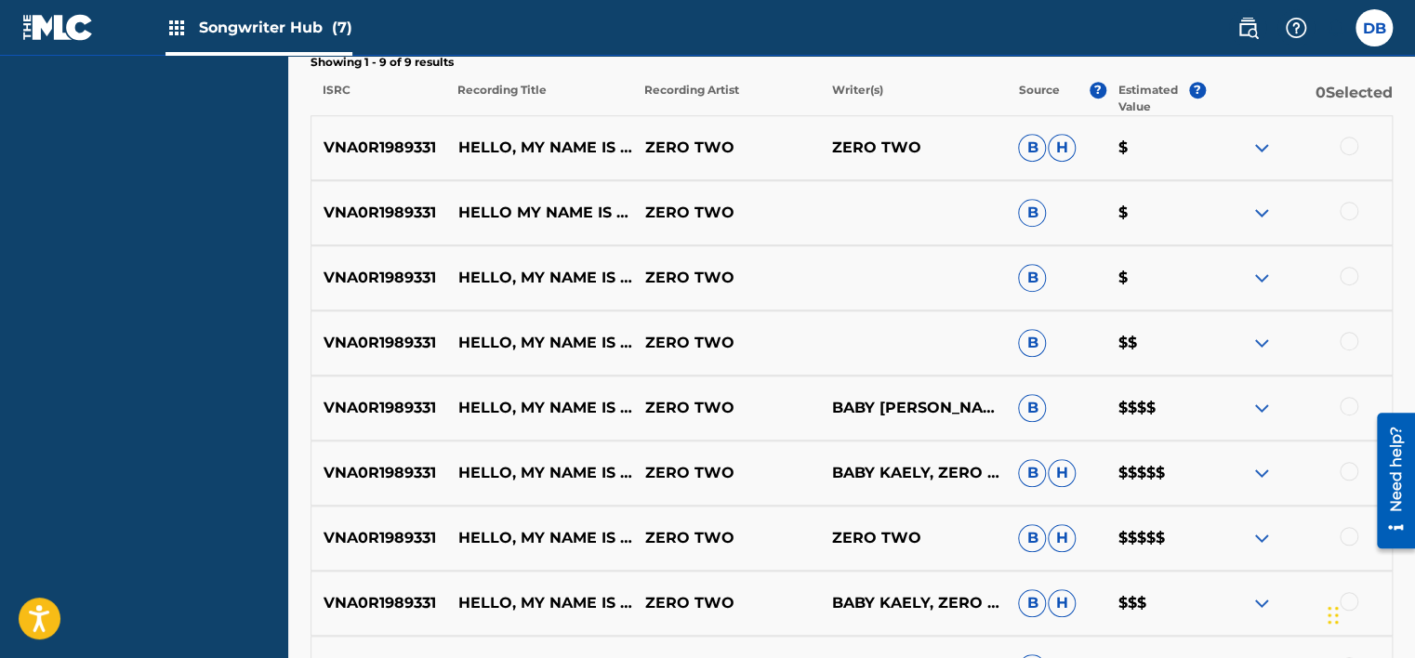
scroll to position [651, 0]
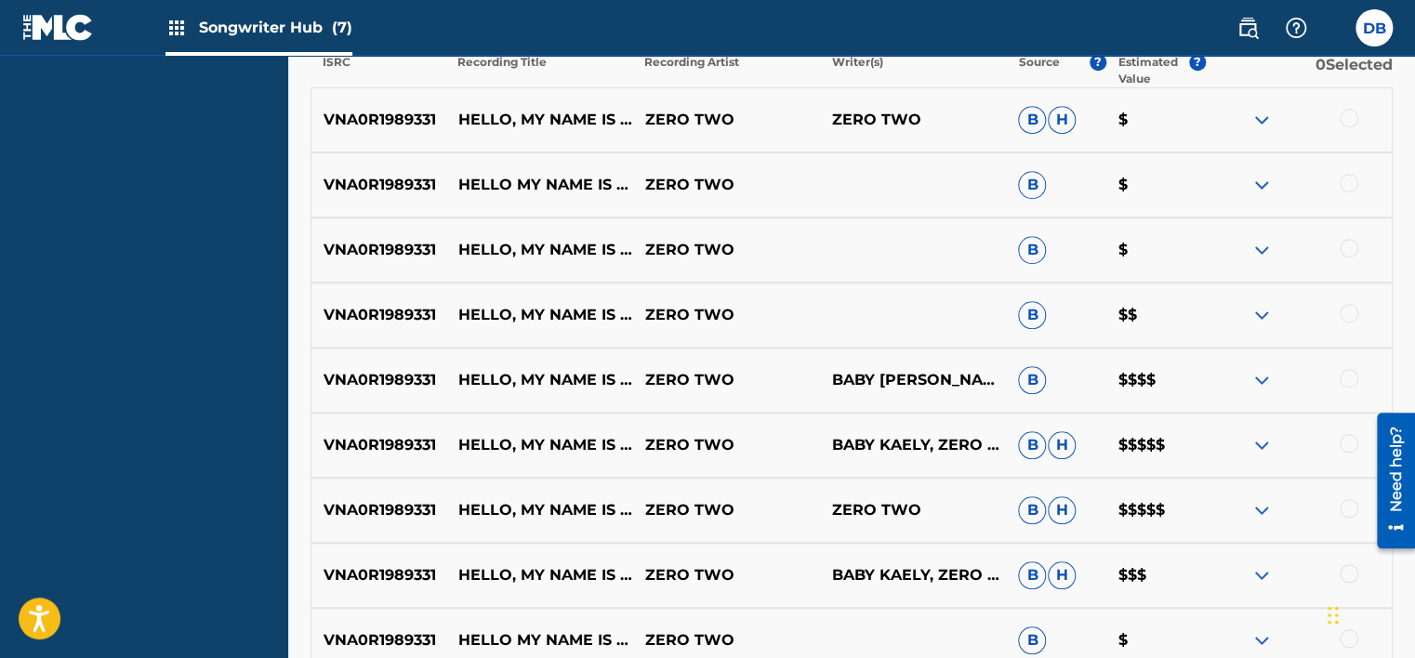
click at [1260, 378] on img at bounding box center [1261, 380] width 22 height 22
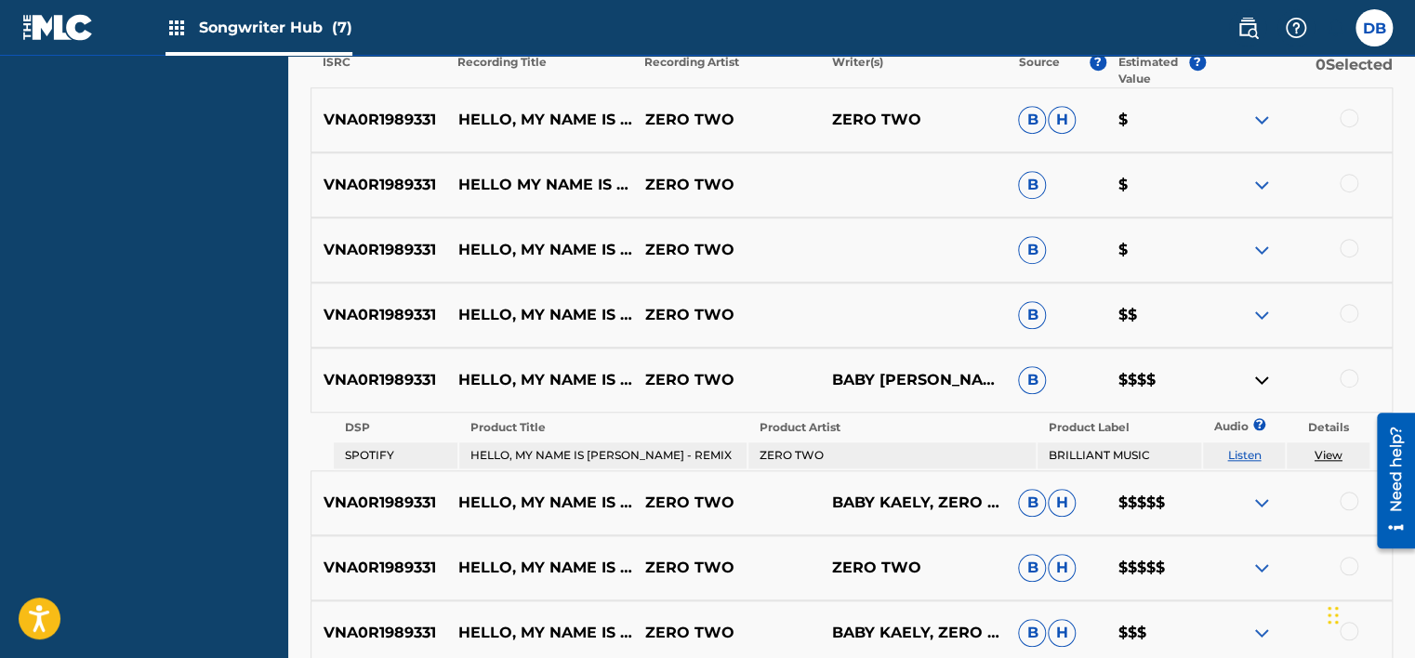
click at [1325, 454] on link "View" at bounding box center [1328, 455] width 28 height 14
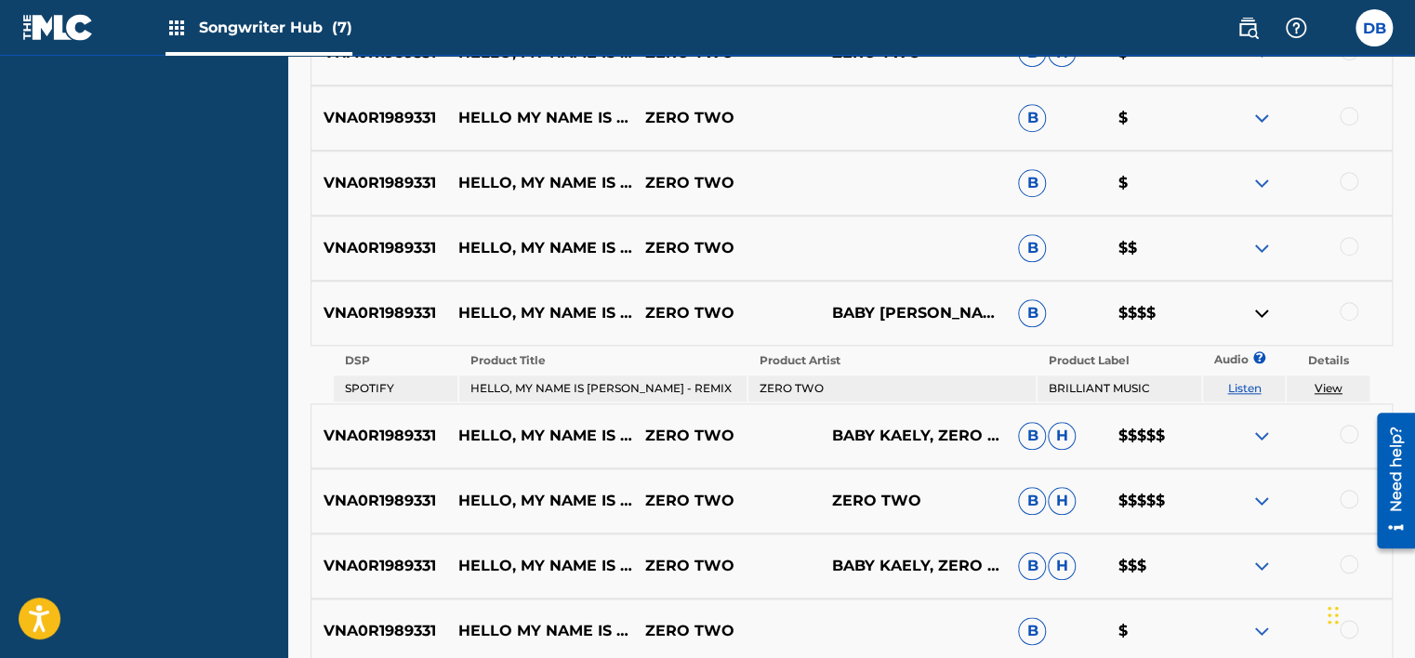
scroll to position [625, 0]
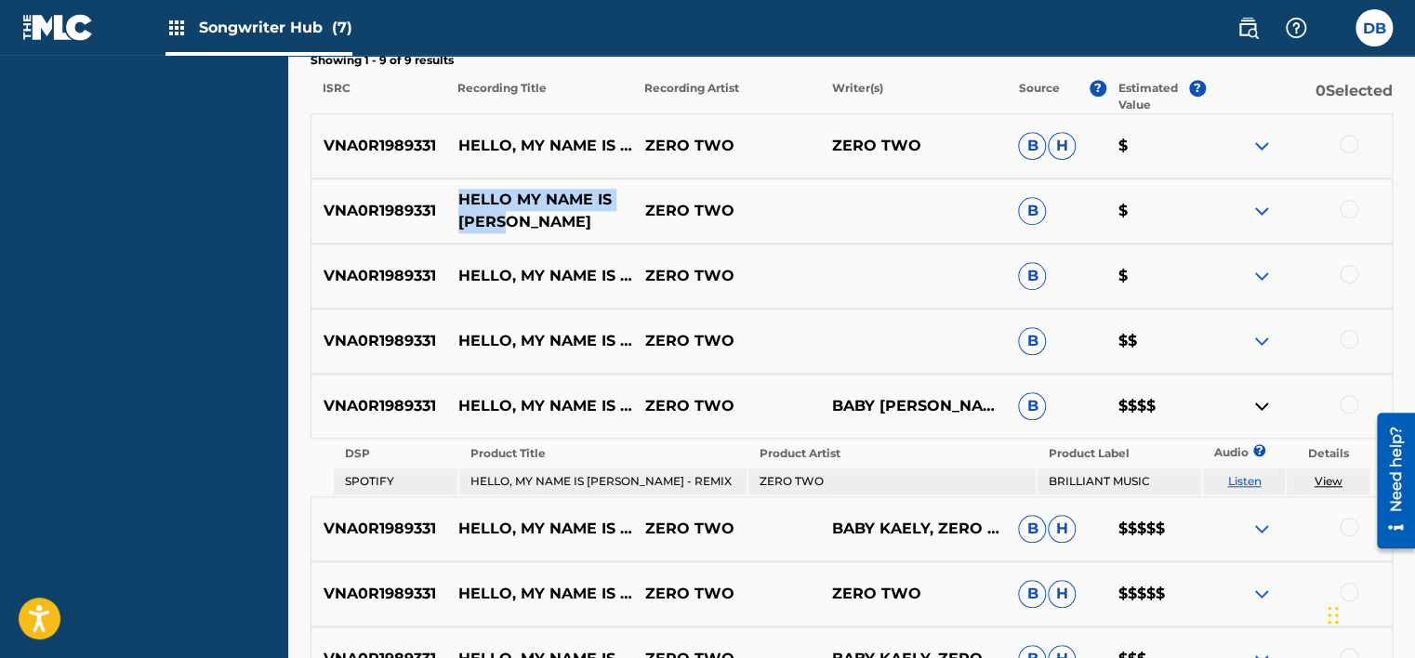
drag, startPoint x: 506, startPoint y: 221, endPoint x: 458, endPoint y: 198, distance: 52.8
click at [458, 198] on p "HELLO MY NAME IS ZUZIE" at bounding box center [539, 211] width 187 height 45
click at [1257, 210] on img at bounding box center [1261, 211] width 22 height 22
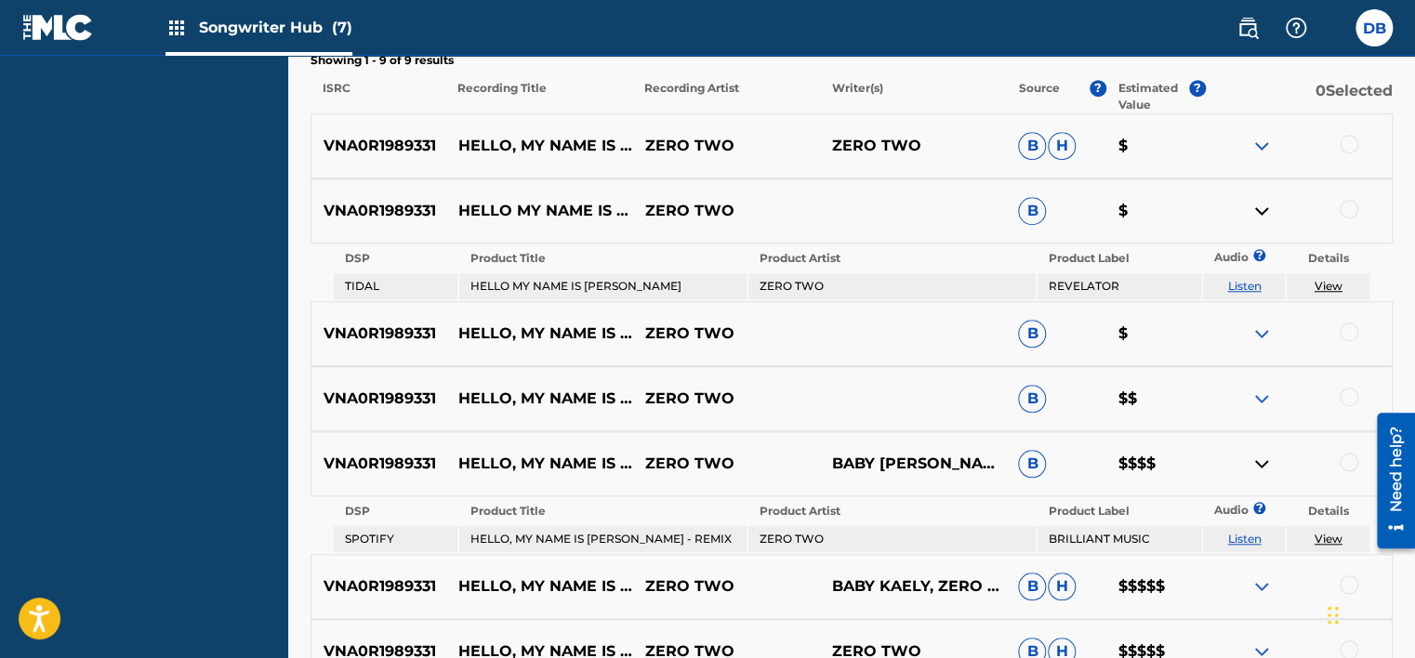
click at [468, 285] on td "HELLO MY NAME IS ZUZIE" at bounding box center [602, 286] width 287 height 26
drag, startPoint x: 469, startPoint y: 283, endPoint x: 616, endPoint y: 283, distance: 146.9
click at [616, 283] on td "HELLO MY NAME IS ZUZIE" at bounding box center [602, 286] width 287 height 26
copy td "HELLO MY NAME IS ZUZIE"
click at [1265, 147] on img at bounding box center [1261, 146] width 22 height 22
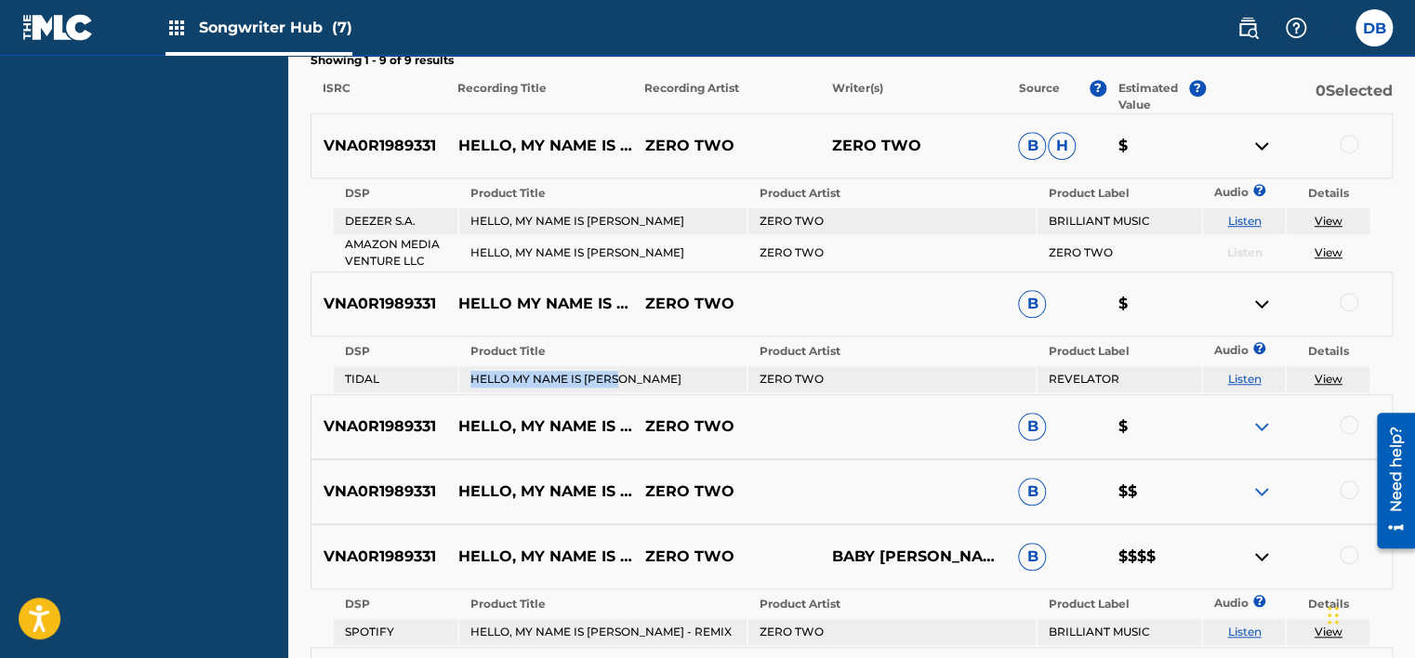
click at [1264, 302] on img at bounding box center [1261, 304] width 22 height 22
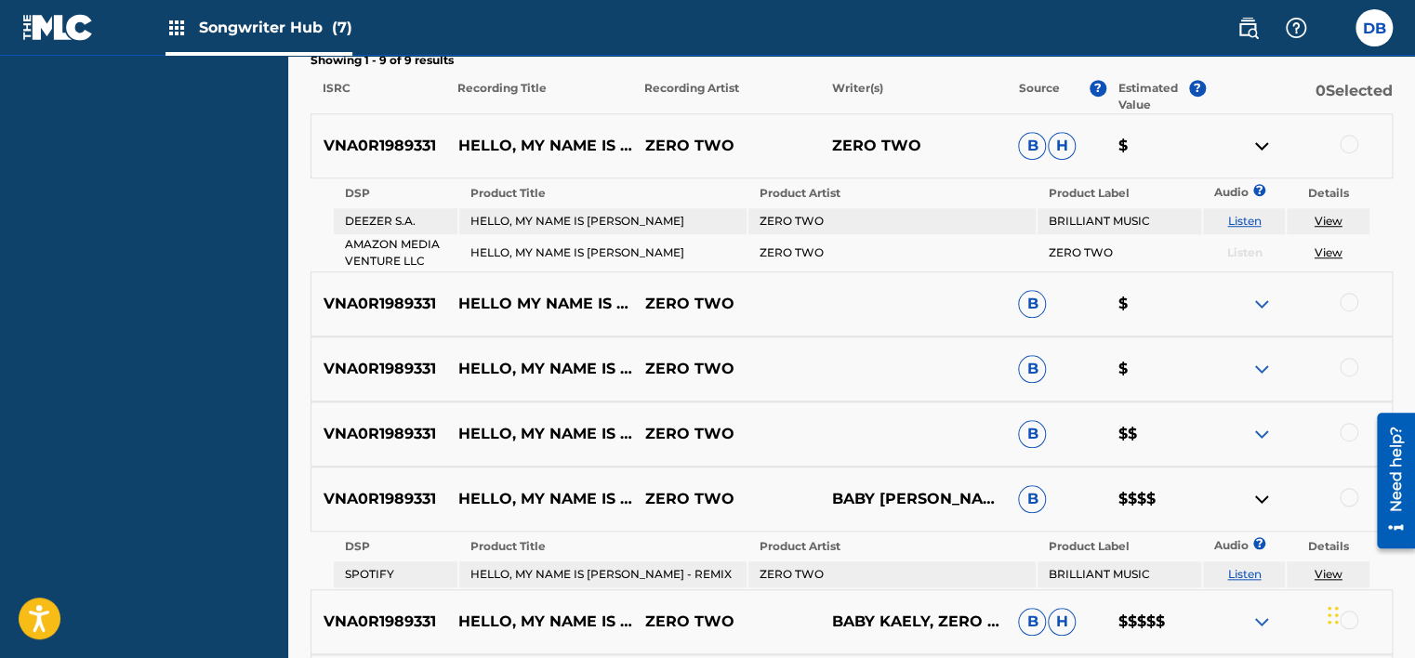
click at [1266, 369] on img at bounding box center [1261, 369] width 22 height 22
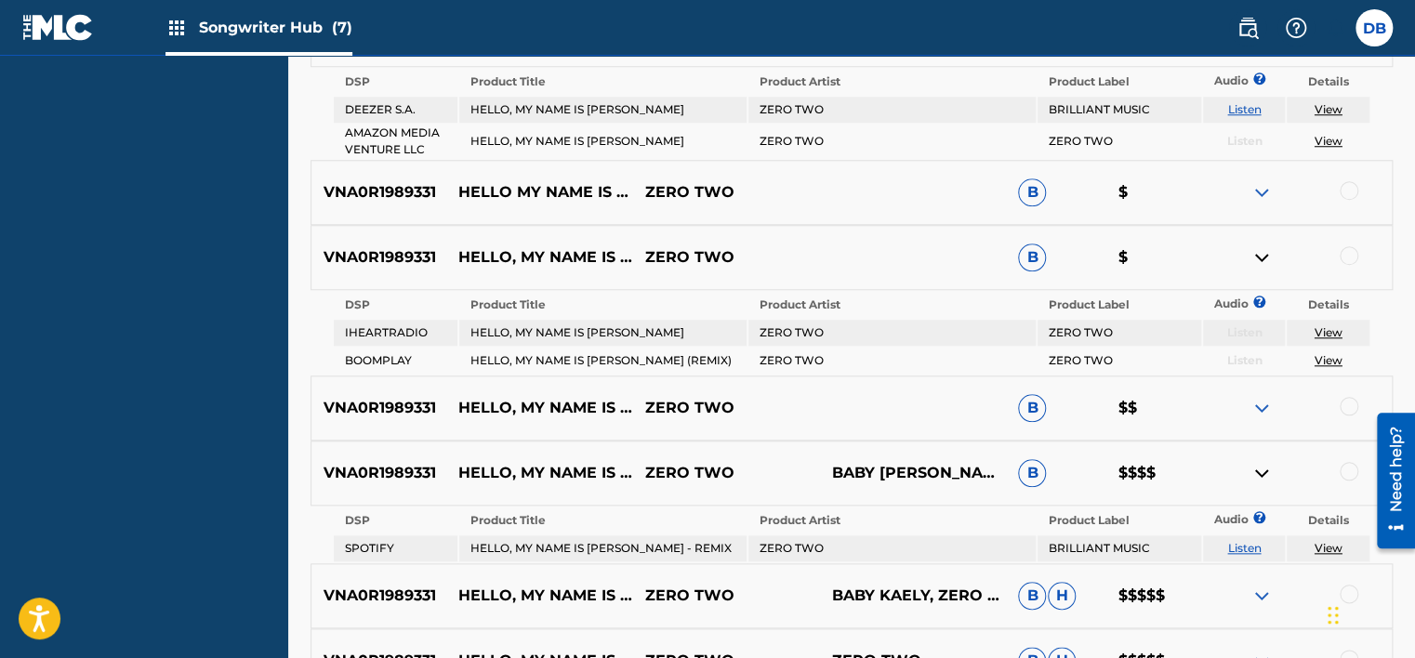
scroll to position [996, 0]
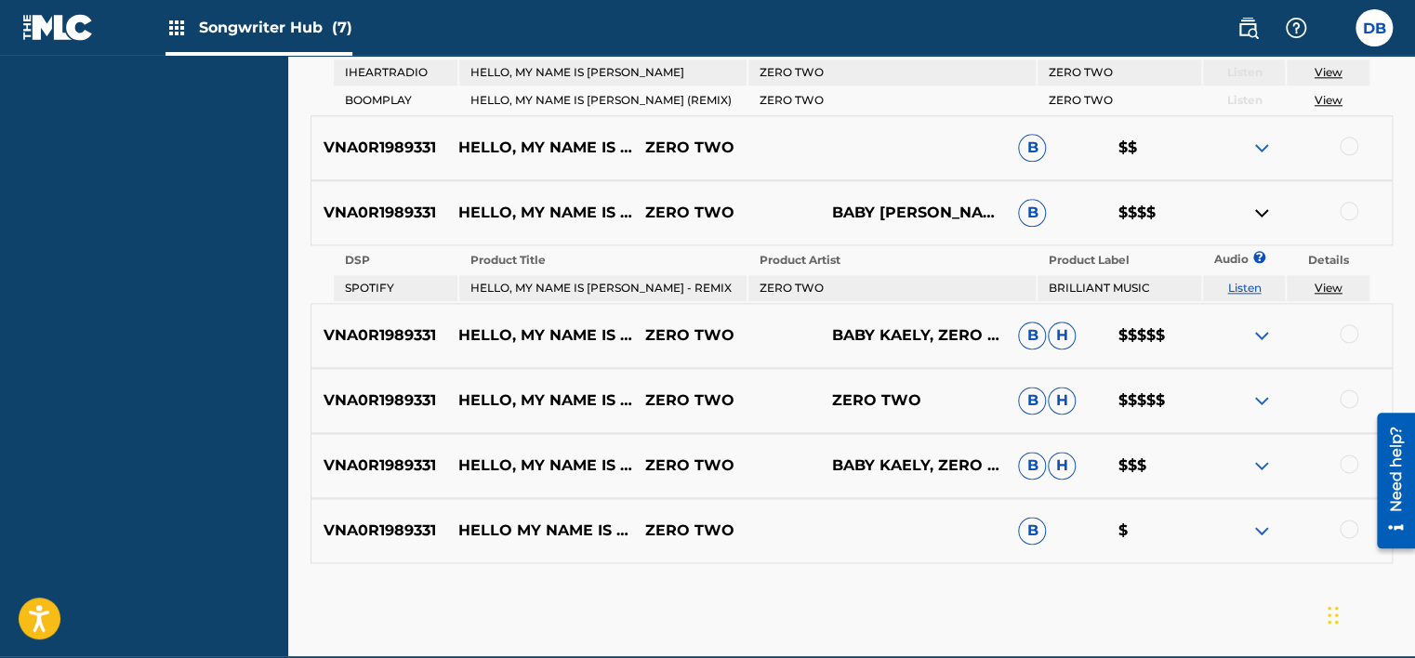
click at [1260, 331] on img at bounding box center [1261, 335] width 22 height 22
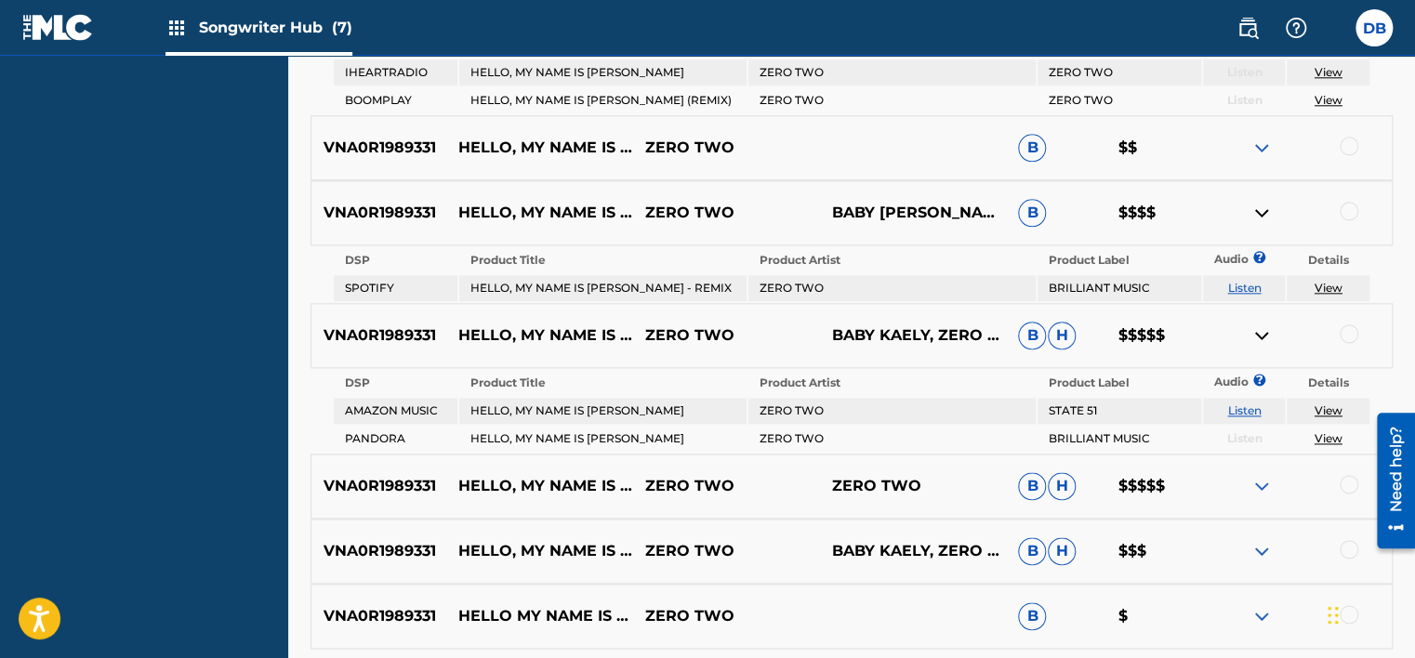
click at [1325, 404] on link "View" at bounding box center [1328, 410] width 28 height 14
click at [1335, 405] on link "View" at bounding box center [1328, 410] width 28 height 14
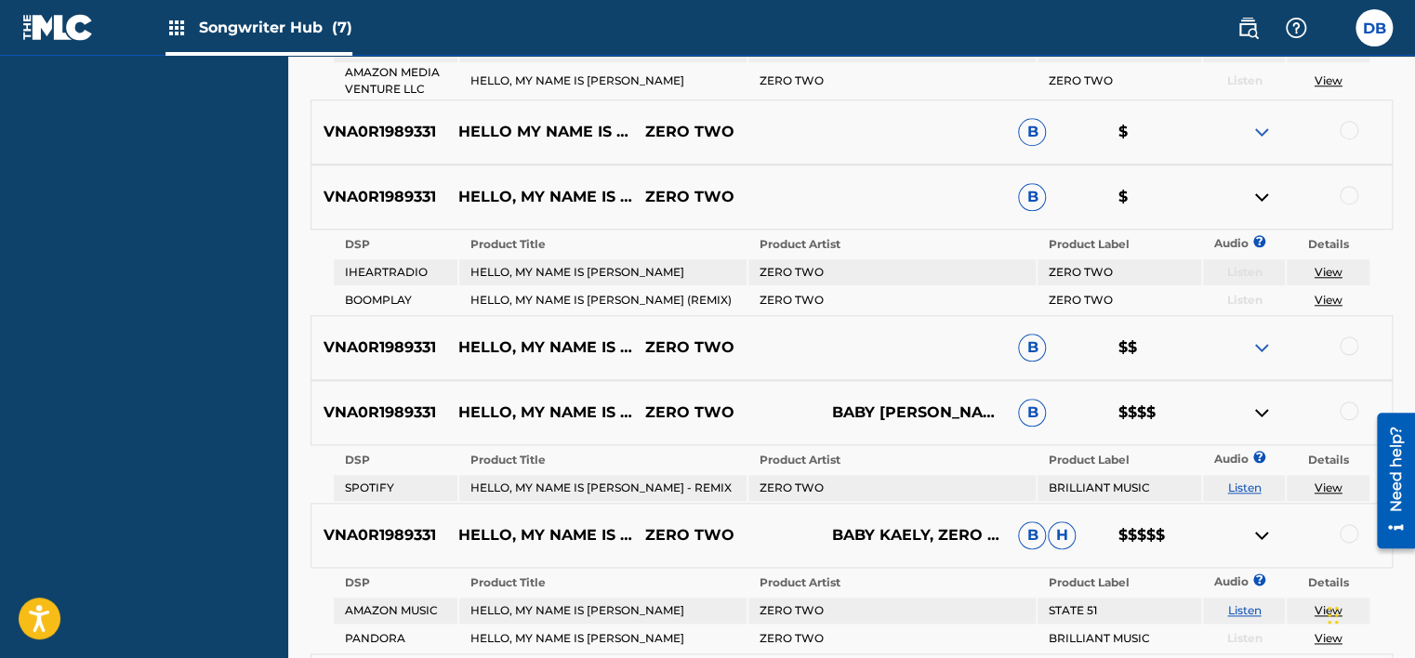
scroll to position [792, 0]
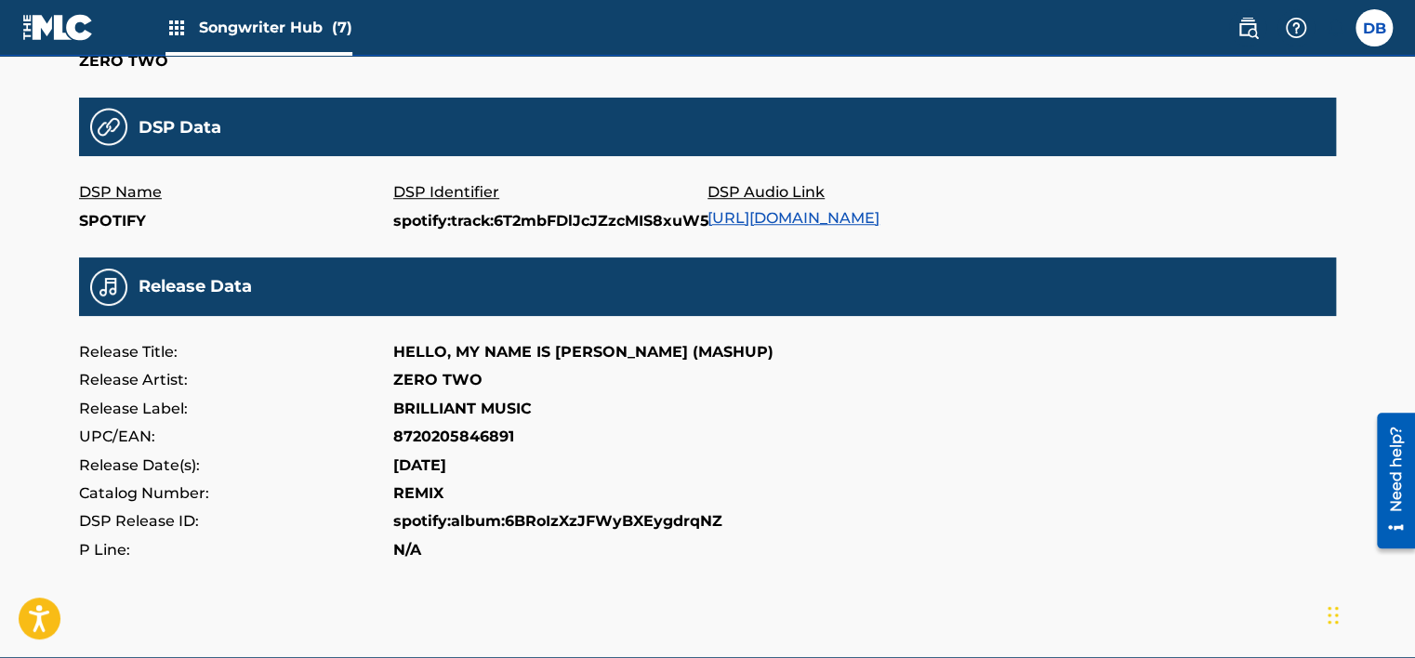
scroll to position [651, 0]
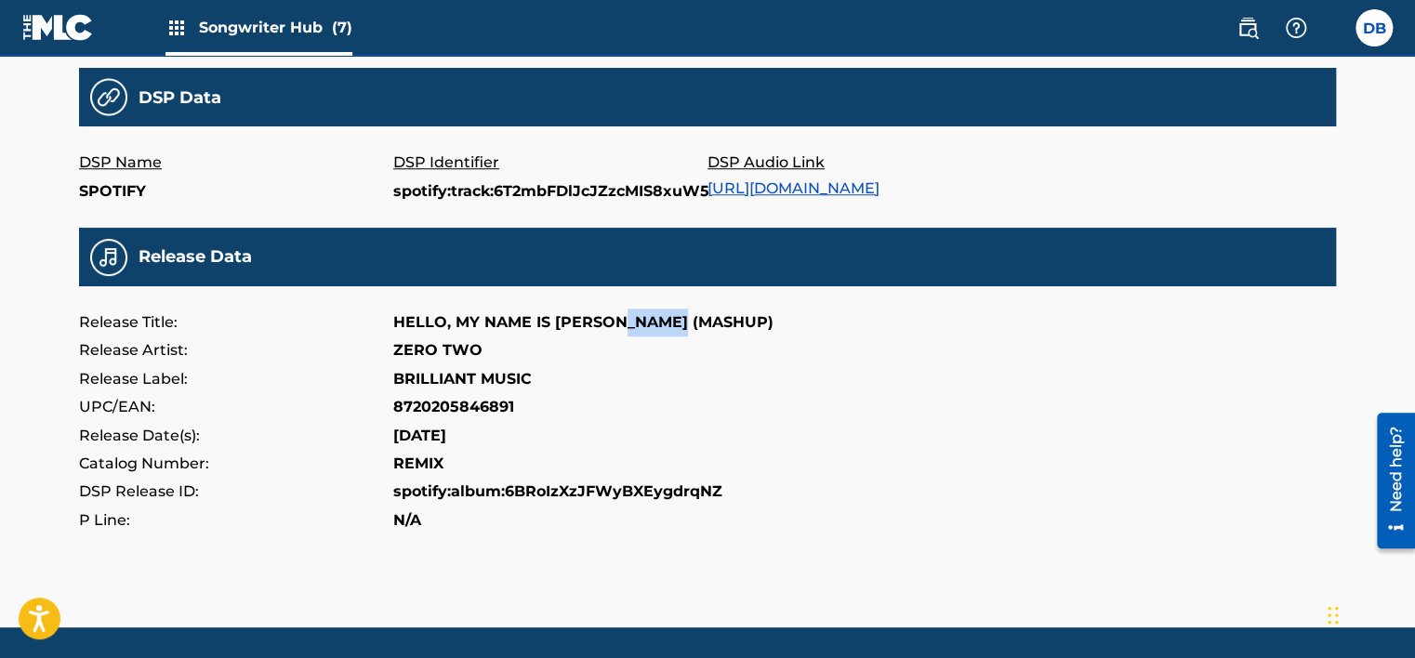
drag, startPoint x: 609, startPoint y: 323, endPoint x: 678, endPoint y: 323, distance: 68.8
click at [678, 323] on p "HELLO, MY NAME IS ZUZIE (MASHUP)" at bounding box center [583, 323] width 380 height 28
copy p "MASHUP"
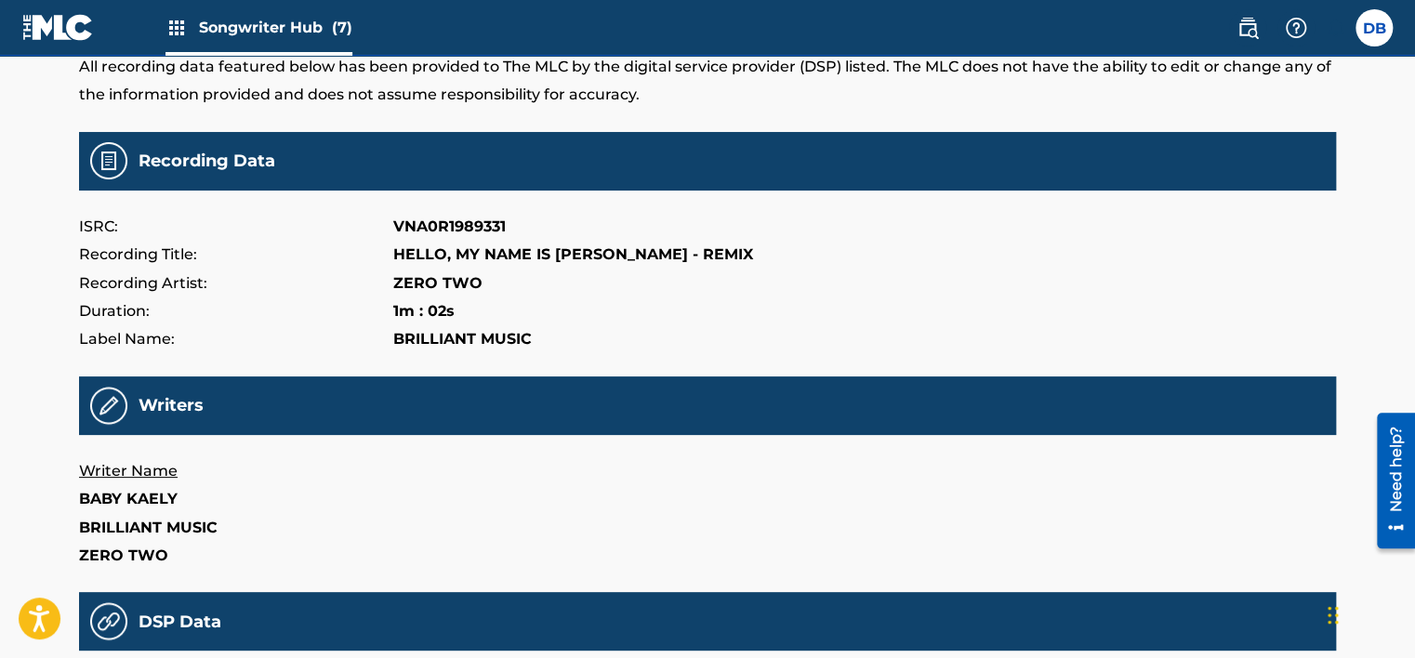
scroll to position [0, 0]
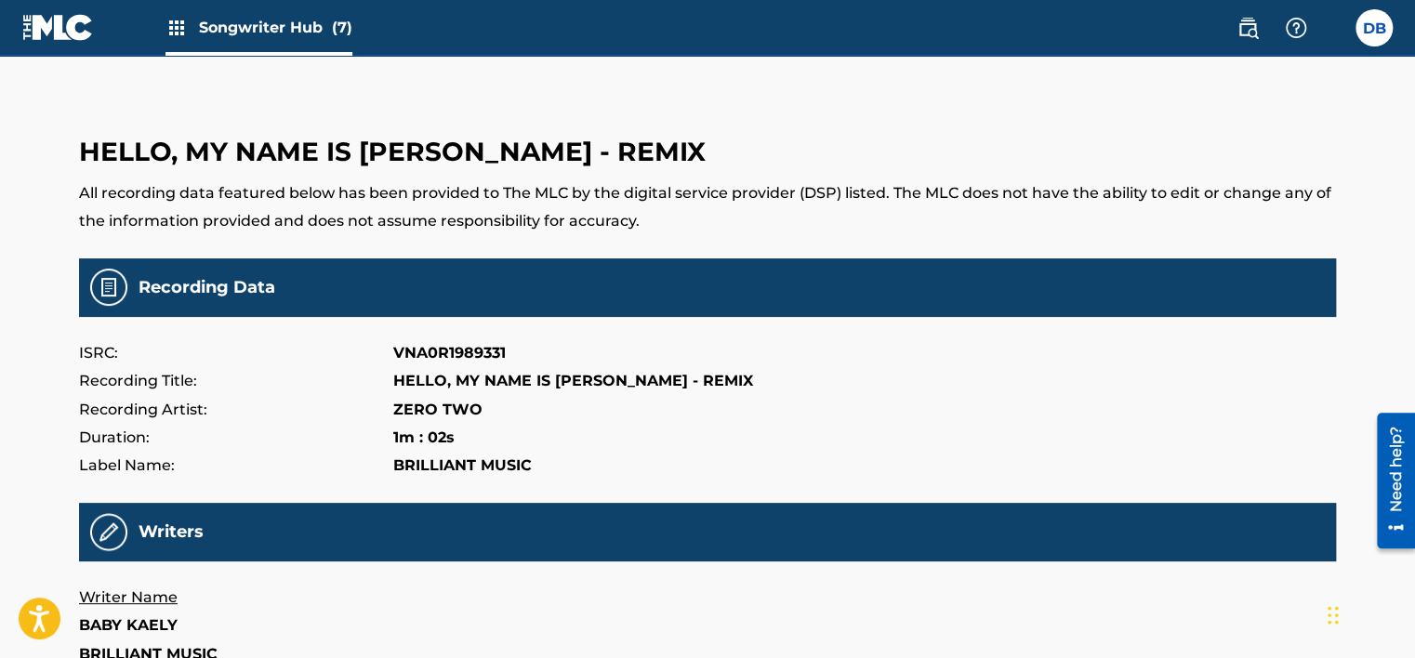
click at [442, 351] on p "VNA0R1989331" at bounding box center [449, 353] width 112 height 28
copy p "VNA0R1989331"
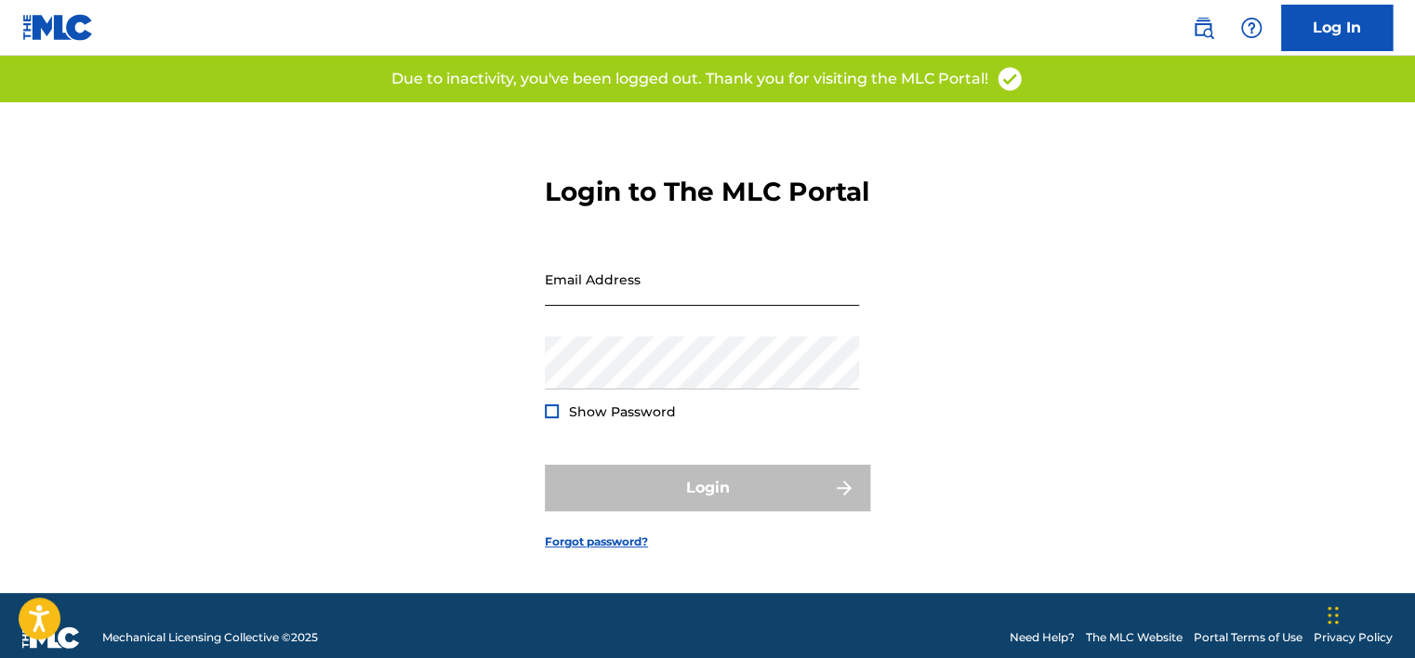
click at [603, 303] on input "Email Address" at bounding box center [702, 279] width 314 height 53
type input "info@brilliantmusic.net"
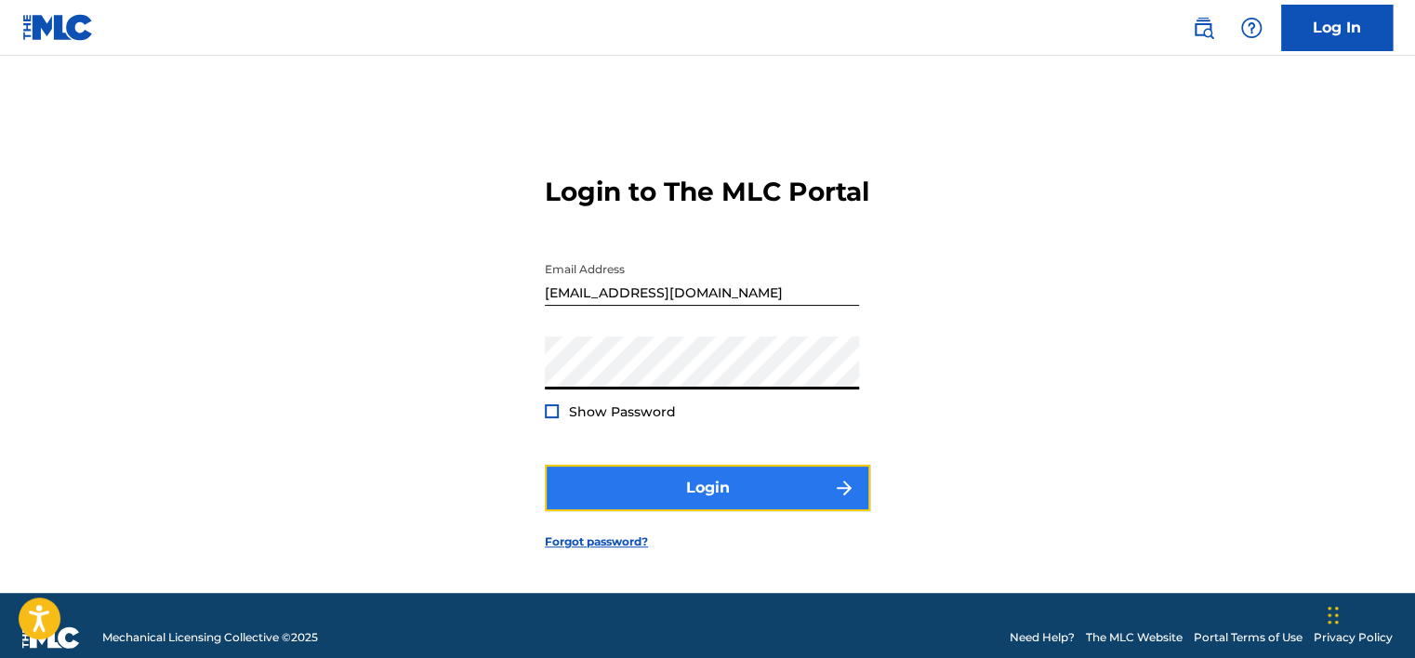
click at [616, 505] on button "Login" at bounding box center [707, 488] width 325 height 46
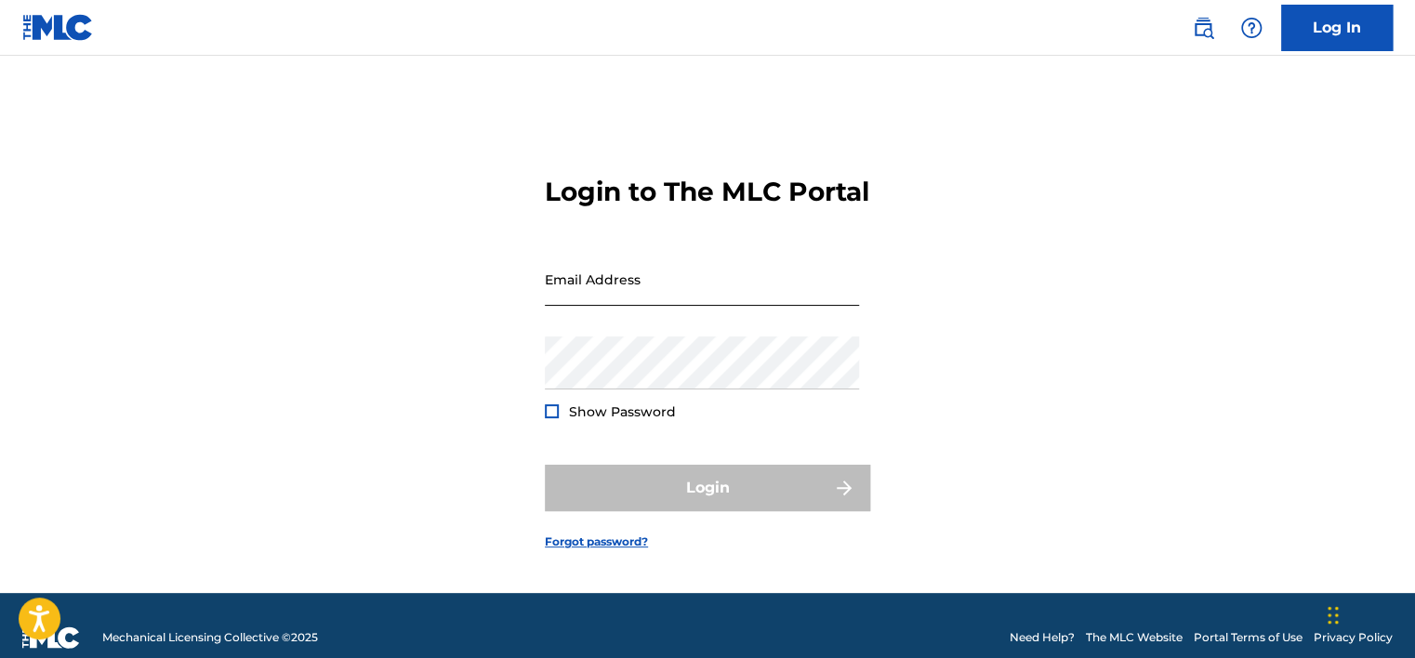
click at [636, 303] on input "Email Address" at bounding box center [702, 279] width 314 height 53
type input "info@brilliantmusic.net"
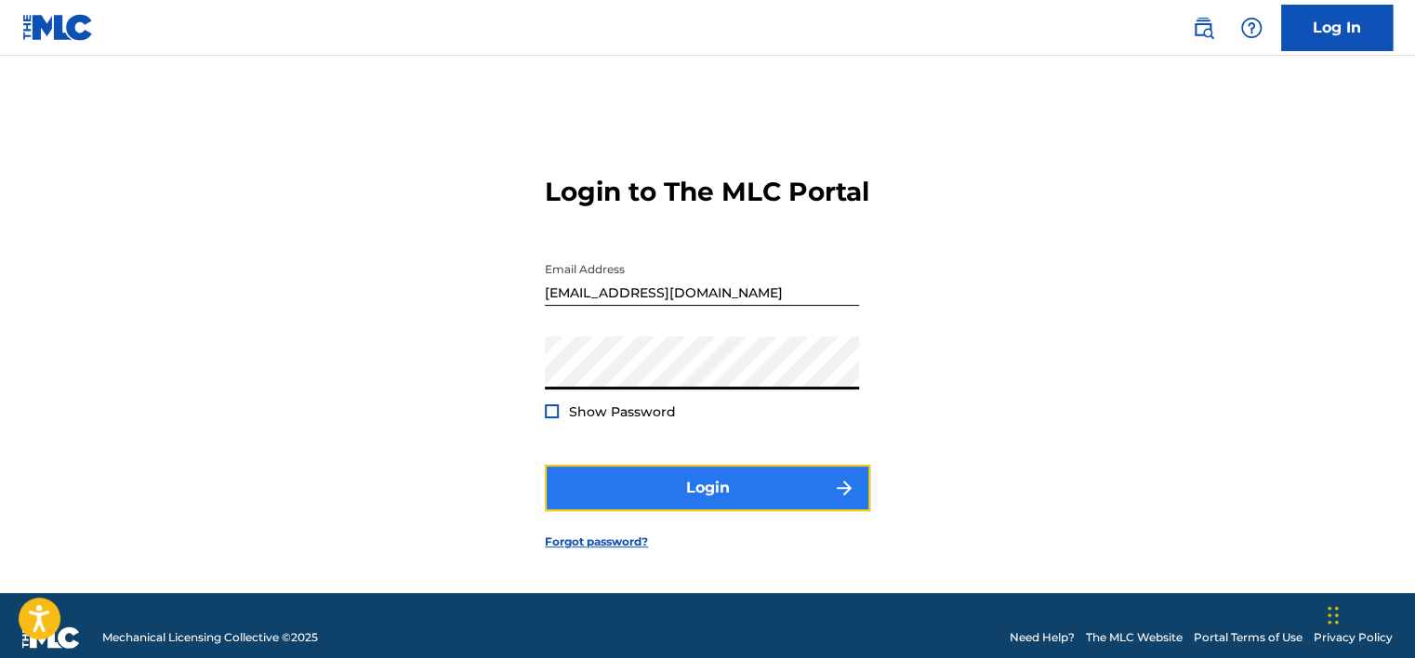
click at [629, 506] on button "Login" at bounding box center [707, 488] width 325 height 46
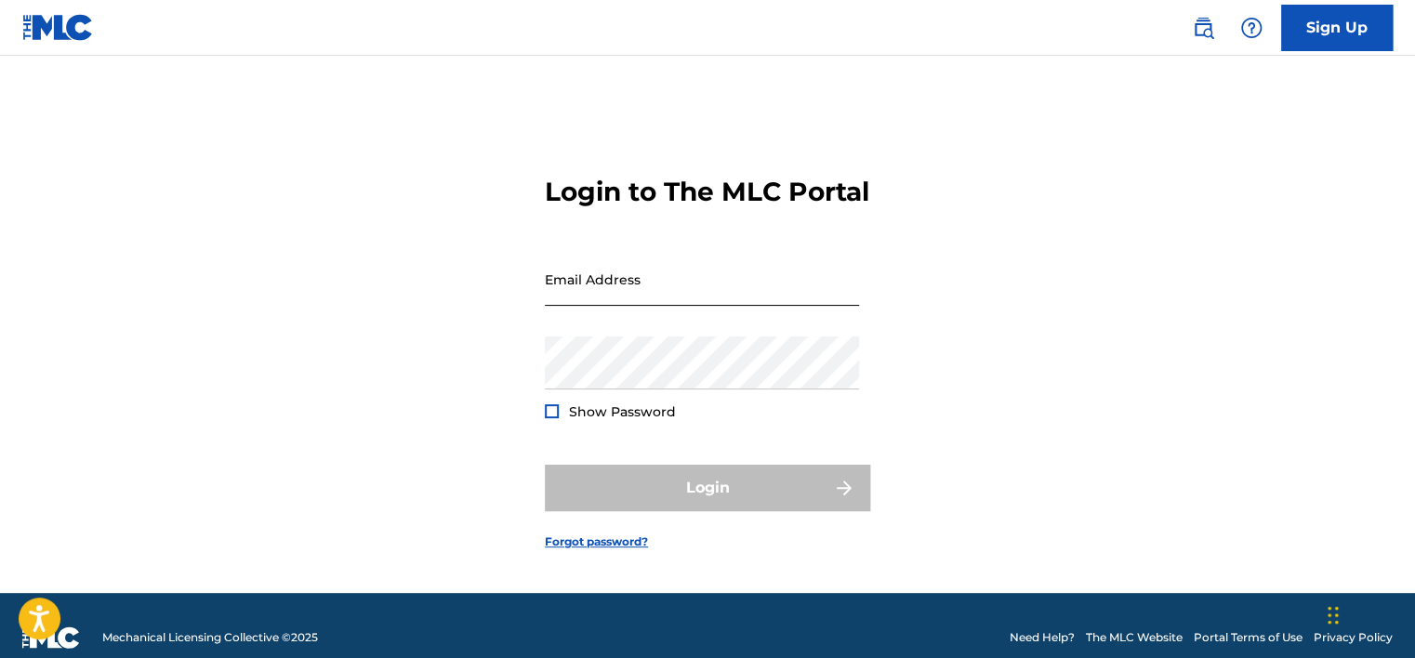
click at [625, 306] on input "Email Address" at bounding box center [702, 279] width 314 height 53
type input "[EMAIL_ADDRESS][DOMAIN_NAME]"
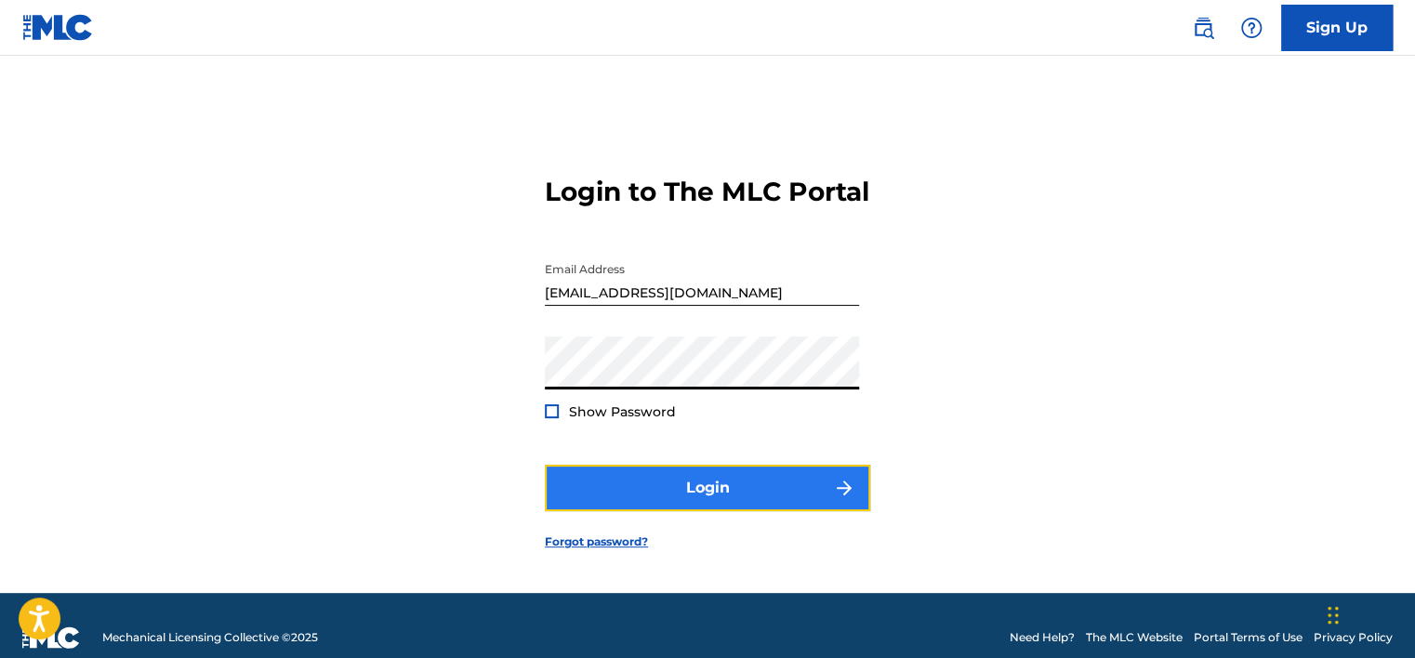
click at [625, 498] on button "Login" at bounding box center [707, 488] width 325 height 46
